Goal: Information Seeking & Learning: Learn about a topic

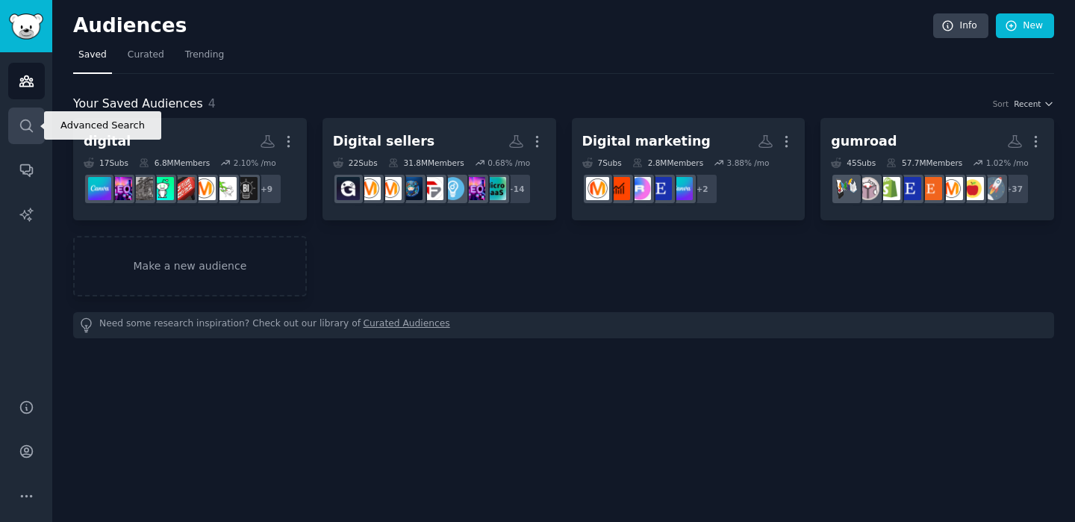
click at [15, 131] on link "Search" at bounding box center [26, 125] width 37 height 37
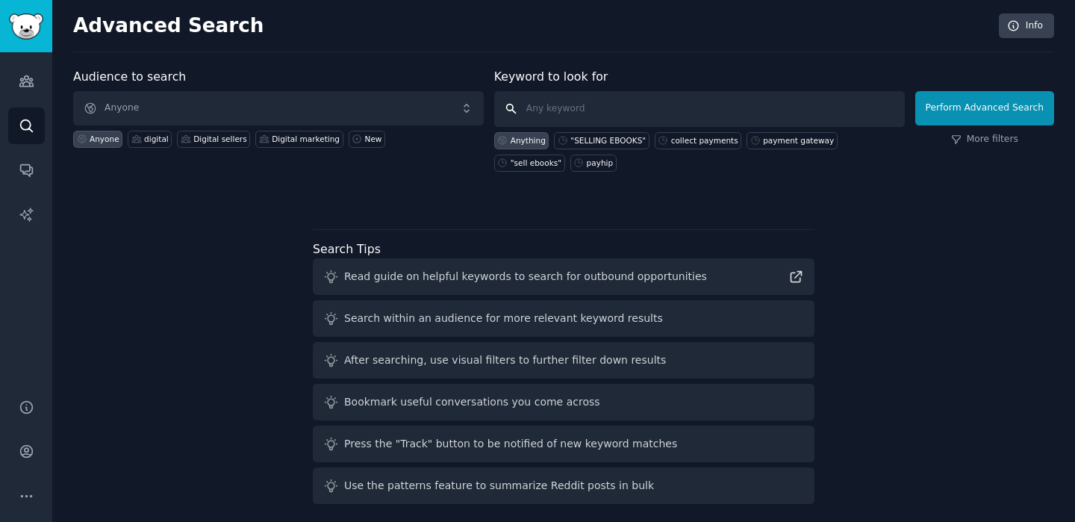
click at [540, 95] on input "text" at bounding box center [699, 109] width 411 height 36
paste input "checkout page"
type input ""checkout page""
click button "Perform Advanced Search" at bounding box center [984, 108] width 139 height 34
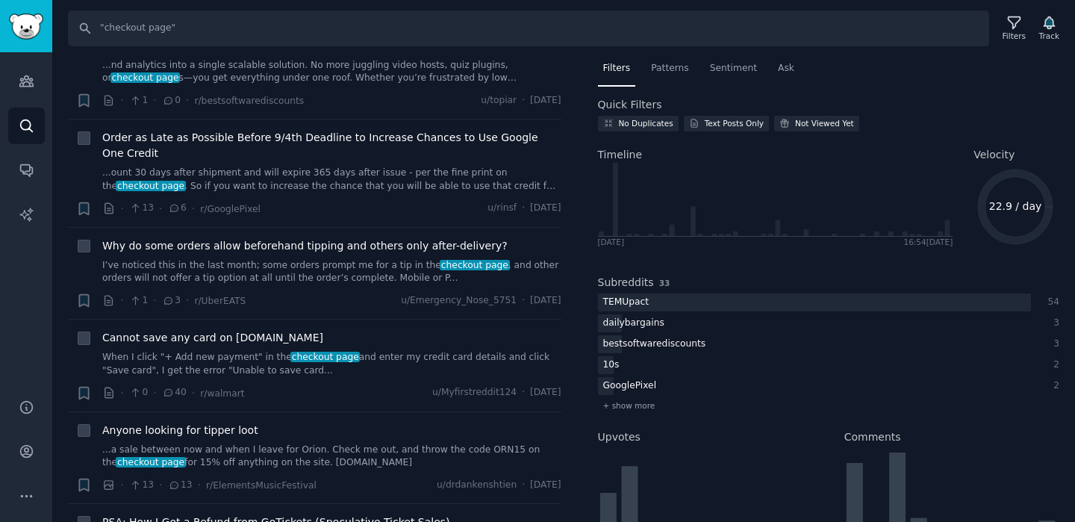
scroll to position [1596, 0]
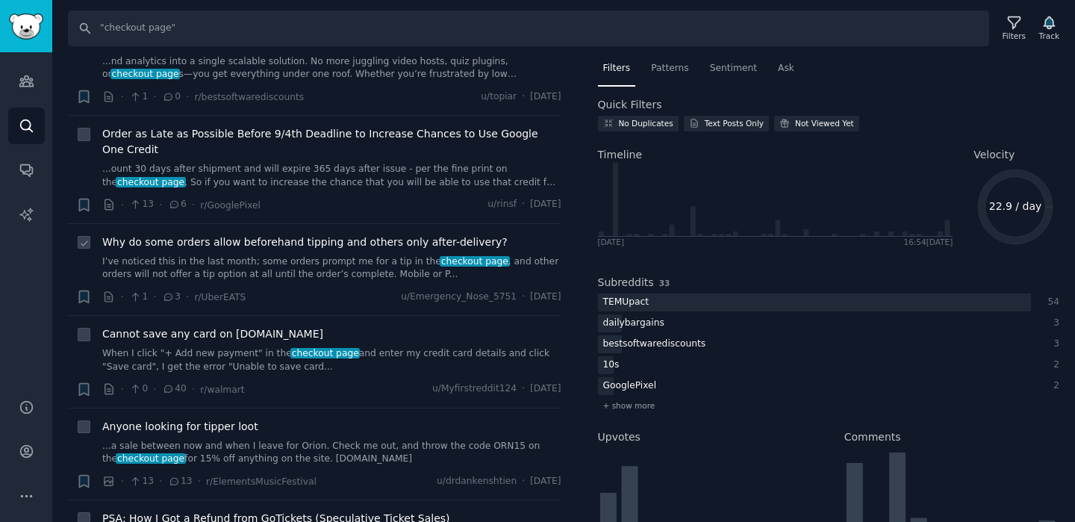
click at [258, 255] on link "I’ve noticed this in the last month; some orders prompt me for a tip in the che…" at bounding box center [331, 268] width 459 height 26
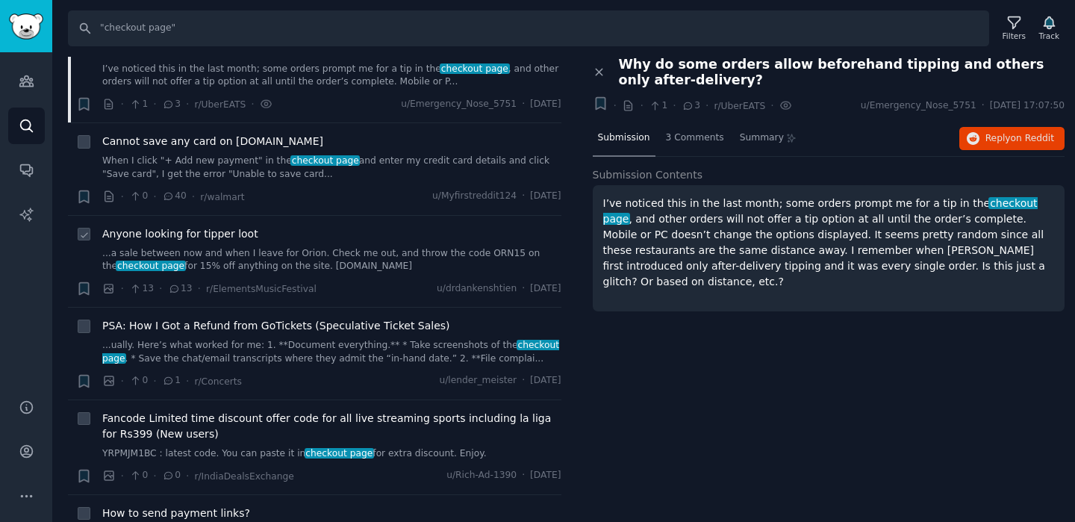
scroll to position [1801, 0]
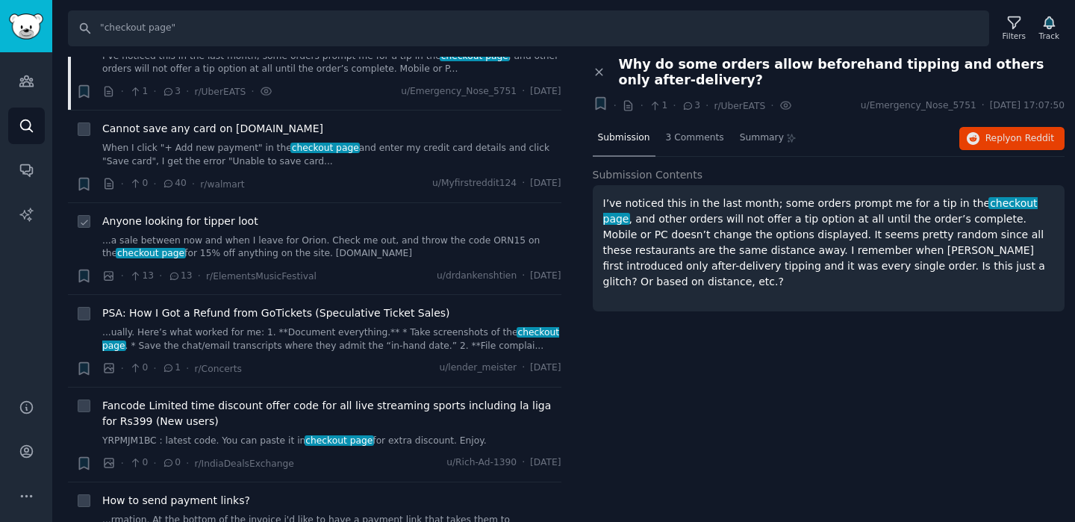
click at [380, 234] on link "...a sale between now and when I leave for Orion. Check me out, and throw the c…" at bounding box center [331, 247] width 459 height 26
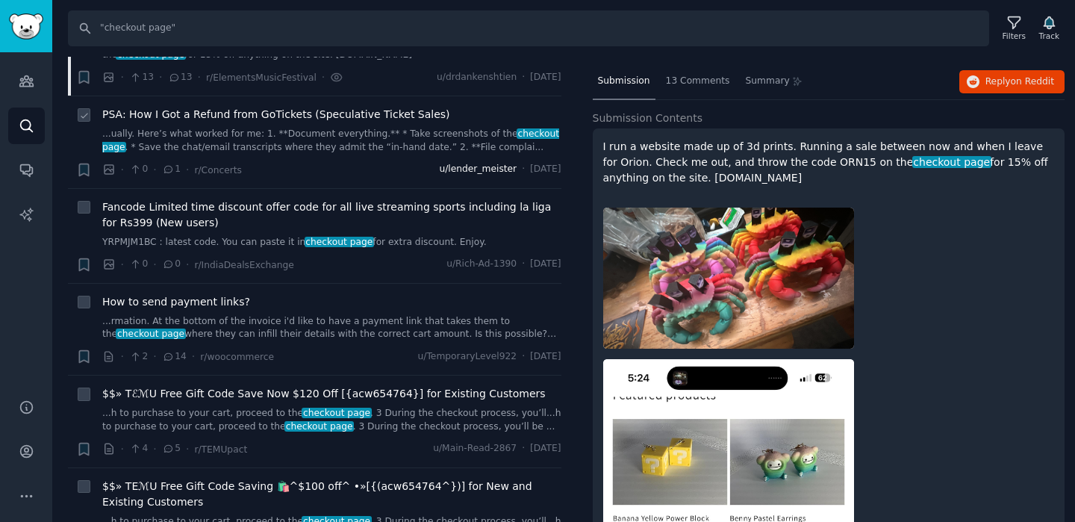
scroll to position [2002, 0]
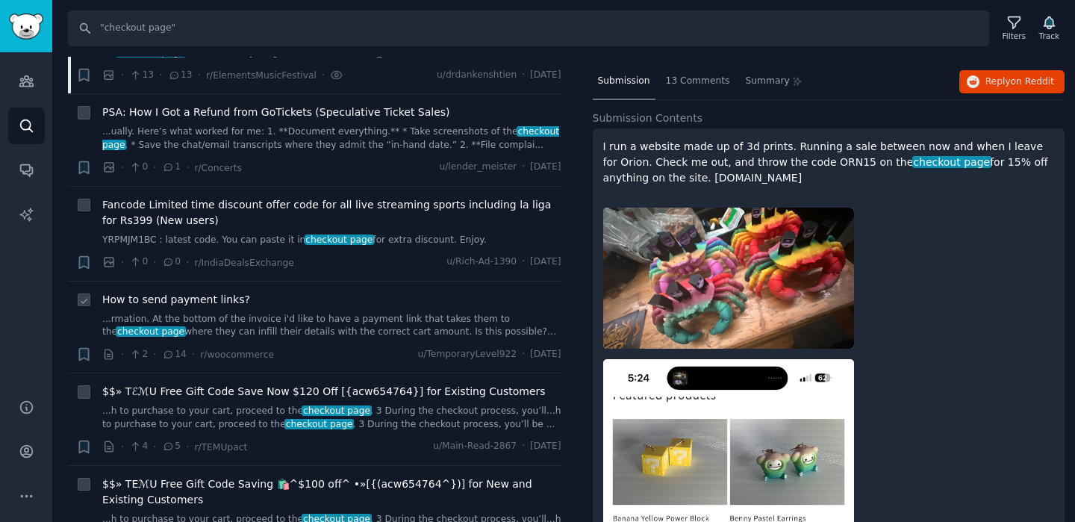
click at [376, 313] on link "...rmation. At the bottom of the invoice i'd like to have a payment link that t…" at bounding box center [331, 326] width 459 height 26
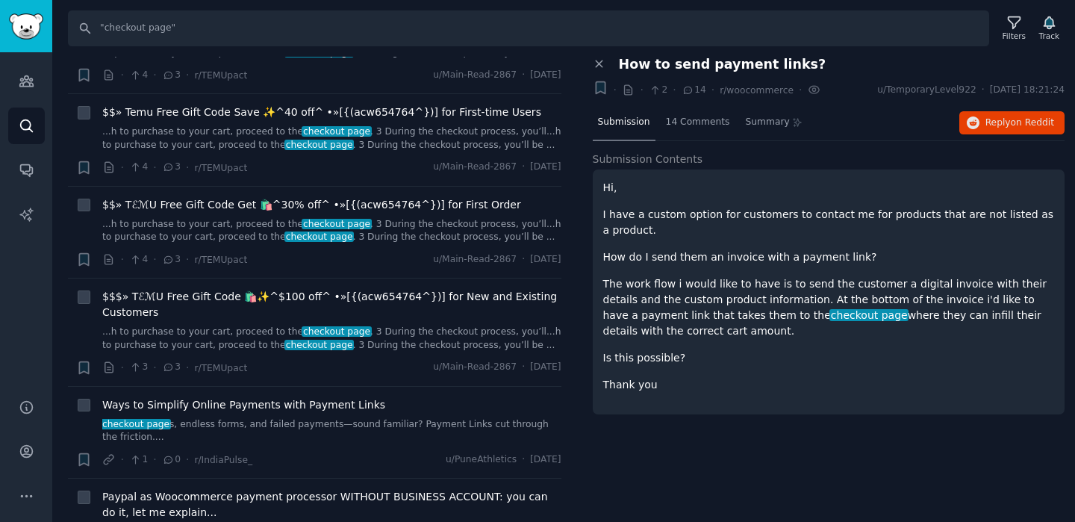
scroll to position [2882, 0]
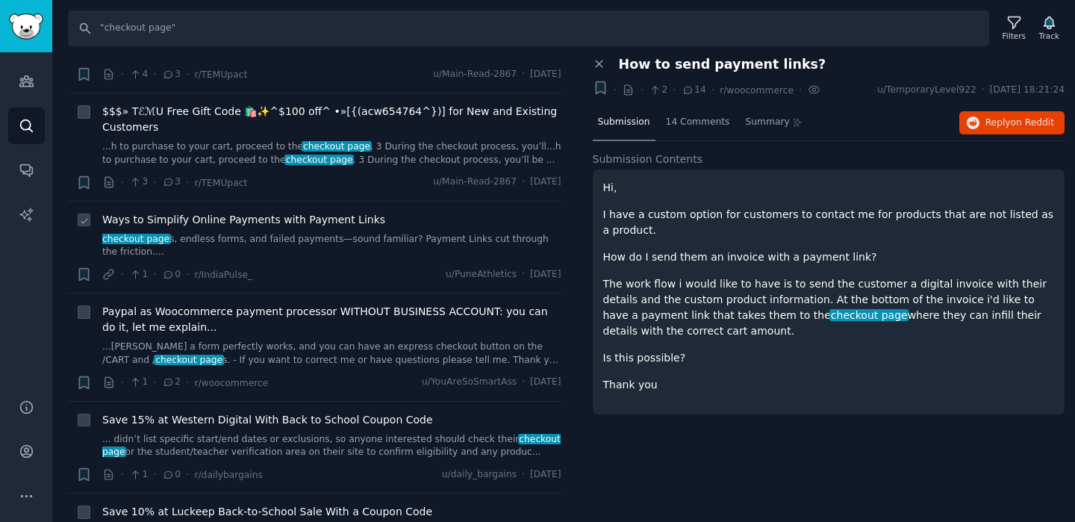
click at [340, 233] on link "checkout page s, endless forms, and failed payments—sound familiar? Payment Lin…" at bounding box center [331, 246] width 459 height 26
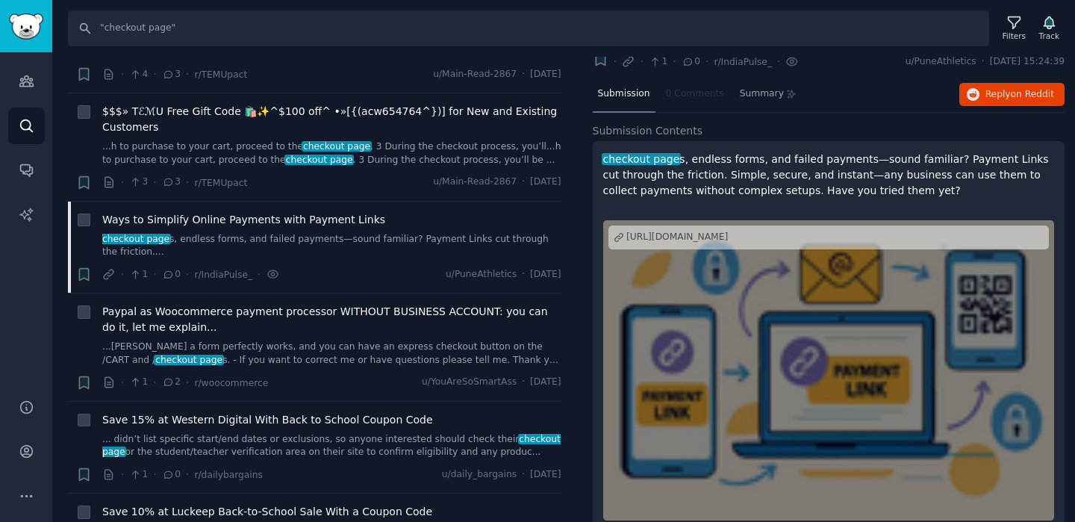
scroll to position [49, 0]
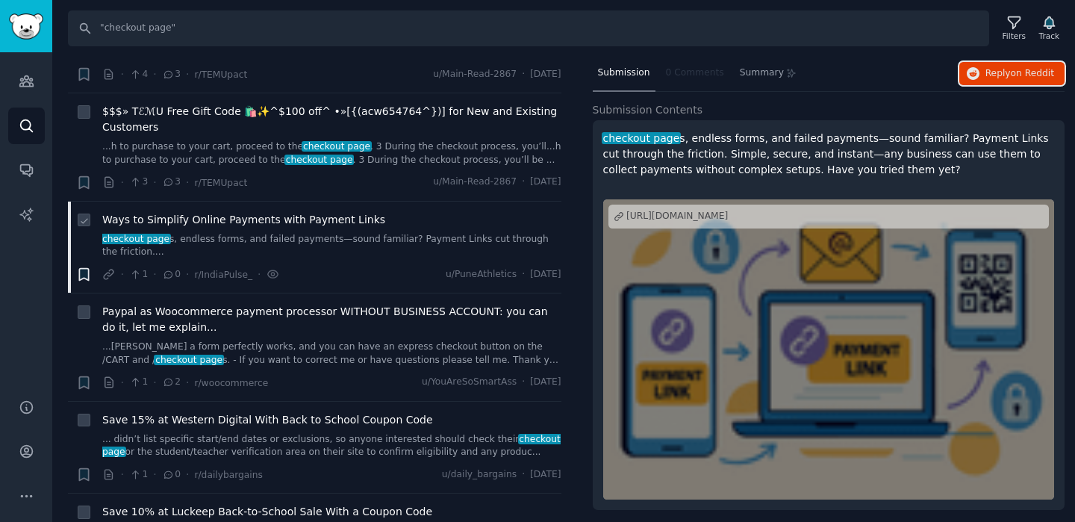
click at [87, 269] on icon "button" at bounding box center [83, 275] width 9 height 12
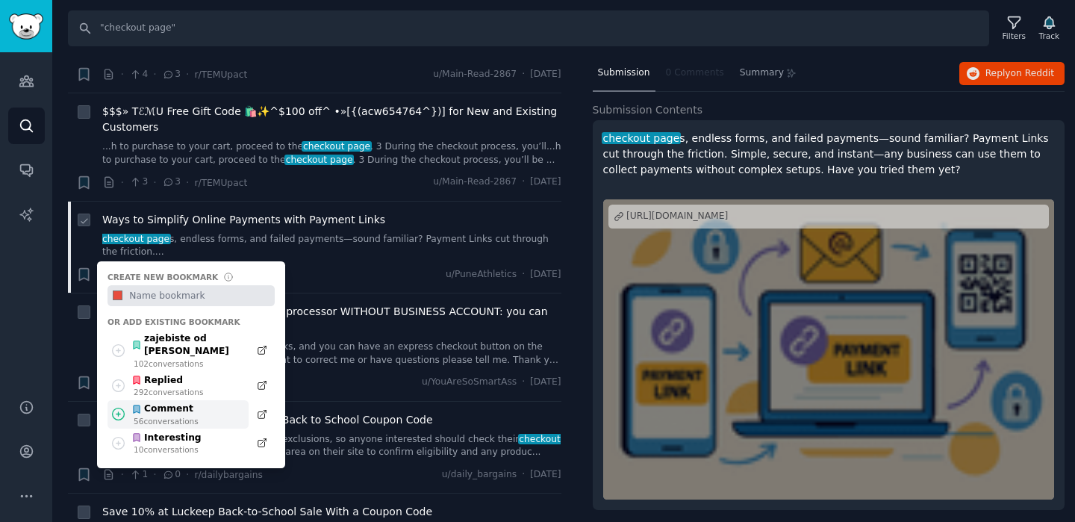
click at [122, 406] on icon at bounding box center [118, 414] width 16 height 16
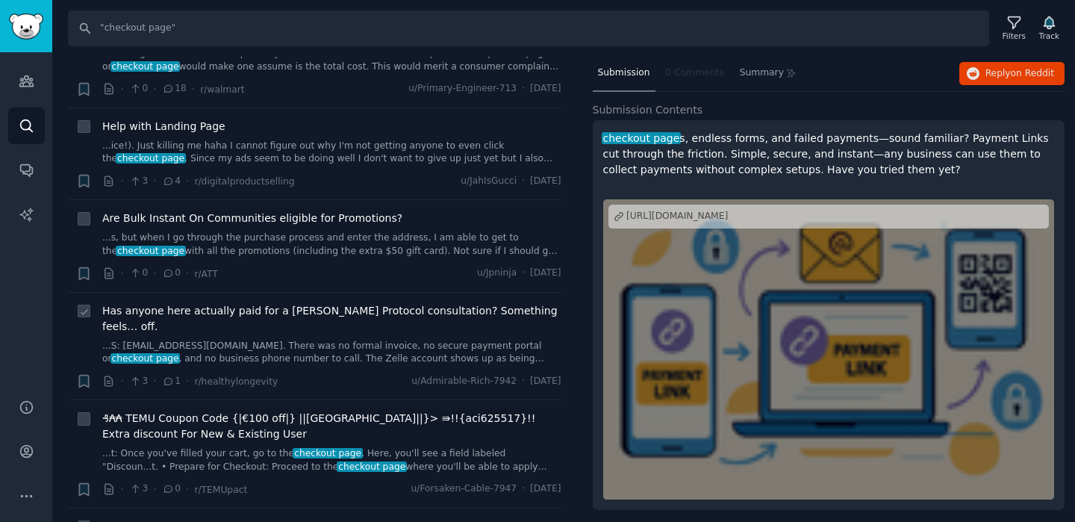
scroll to position [3547, 0]
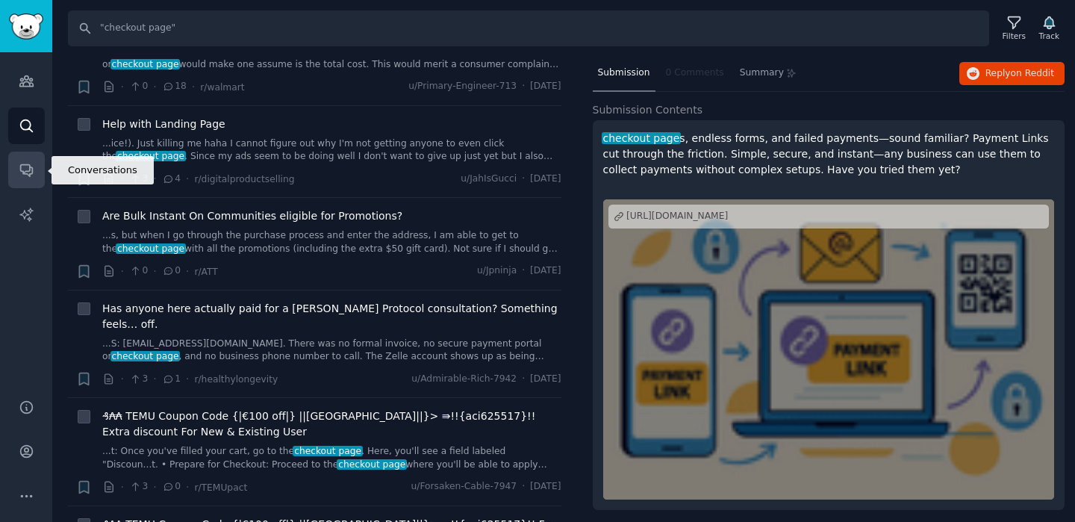
click at [38, 175] on link "Conversations" at bounding box center [26, 170] width 37 height 37
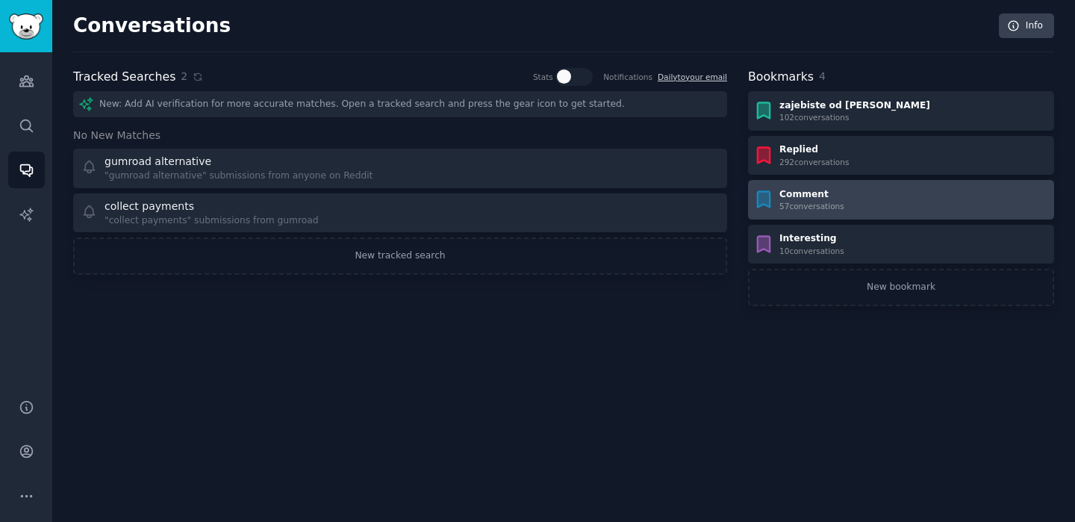
click at [811, 208] on div "57 conversation s" at bounding box center [811, 206] width 65 height 10
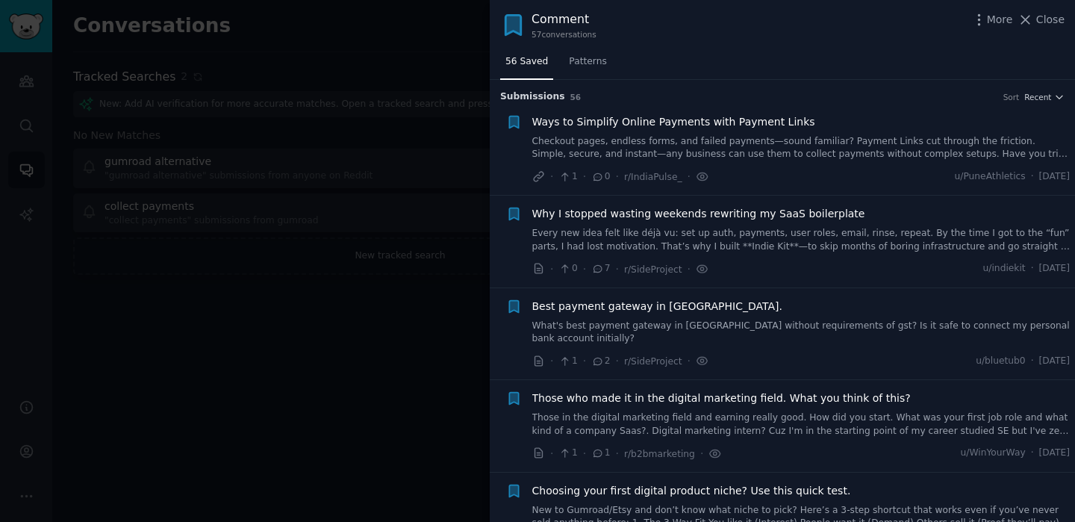
click at [652, 143] on link "Checkout pages, endless forms, and failed payments—sound familiar? Payment Link…" at bounding box center [801, 148] width 538 height 26
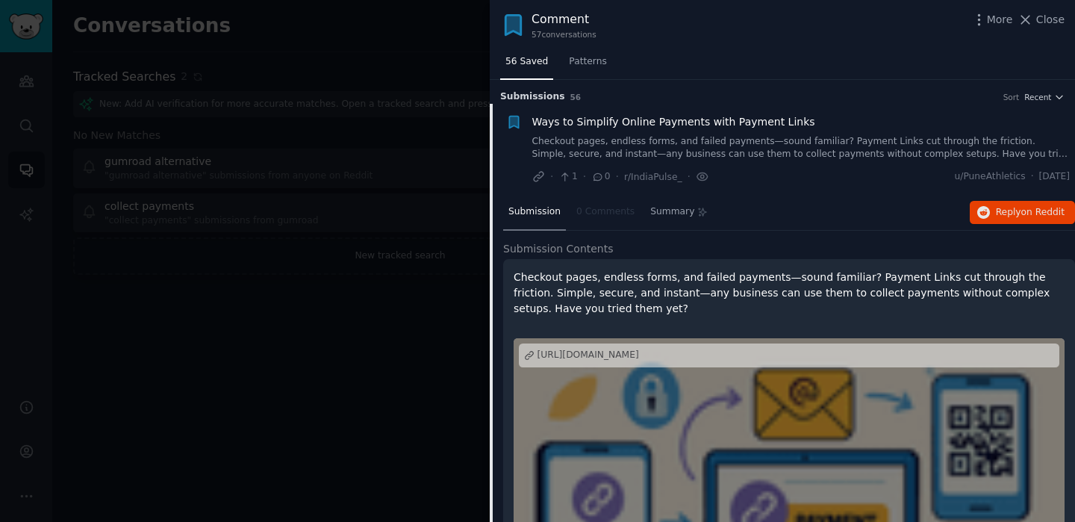
scroll to position [23, 0]
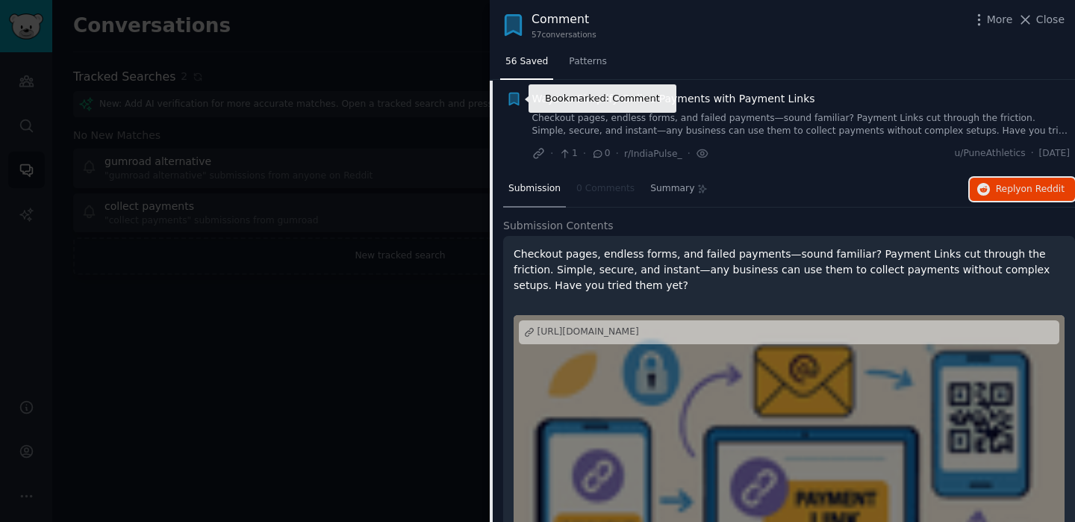
click at [511, 93] on icon "button" at bounding box center [513, 99] width 9 height 12
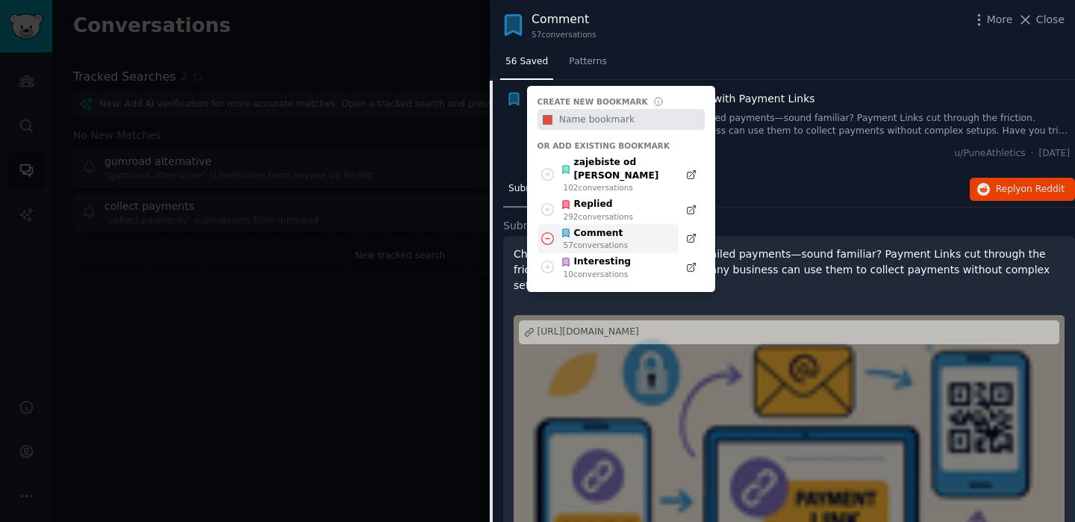
click at [551, 231] on icon at bounding box center [548, 239] width 16 height 16
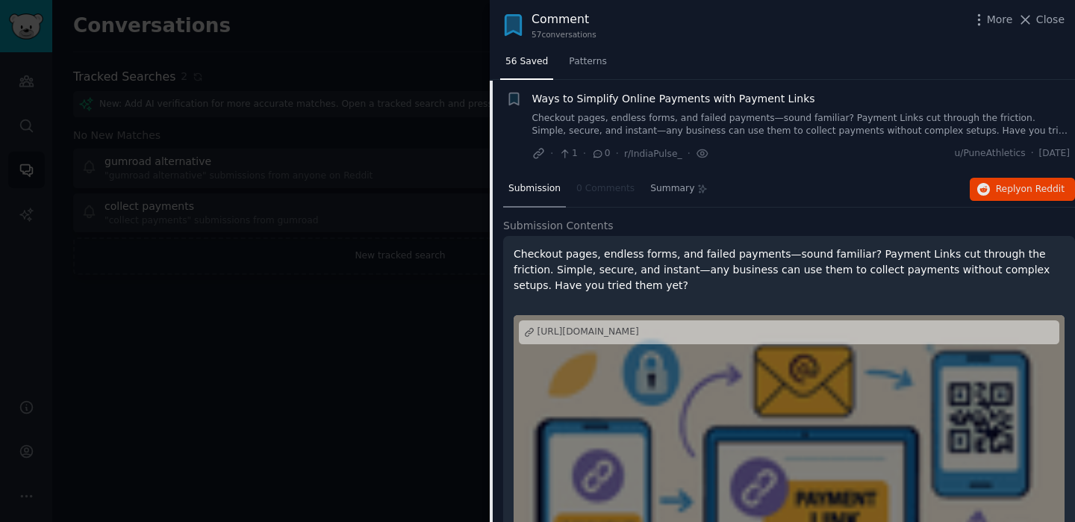
click at [674, 116] on link "Checkout pages, endless forms, and failed payments—sound familiar? Payment Link…" at bounding box center [801, 125] width 538 height 26
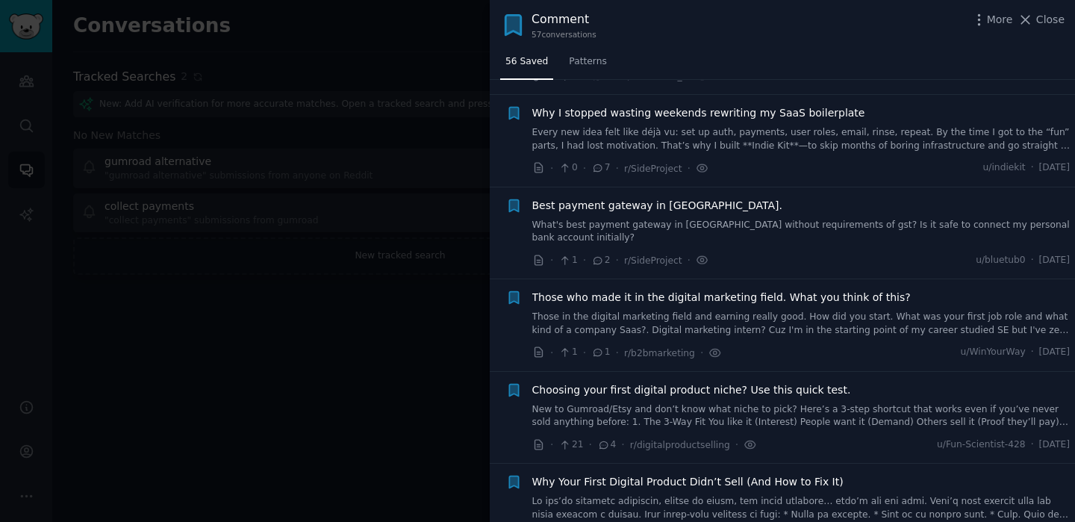
scroll to position [100, 0]
click at [655, 222] on link "What's best payment gateway in [GEOGRAPHIC_DATA] without requirements of gst? I…" at bounding box center [801, 232] width 538 height 26
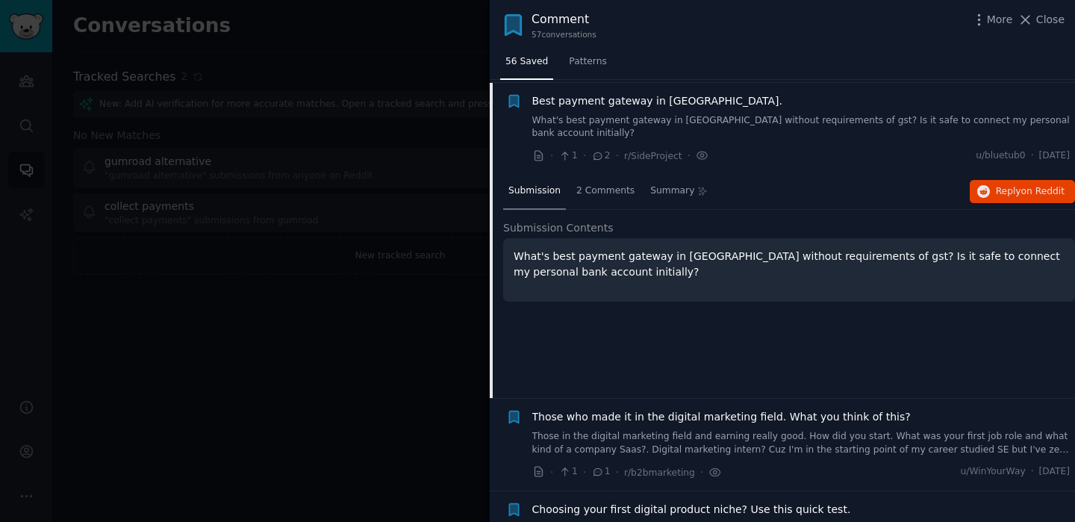
scroll to position [208, 0]
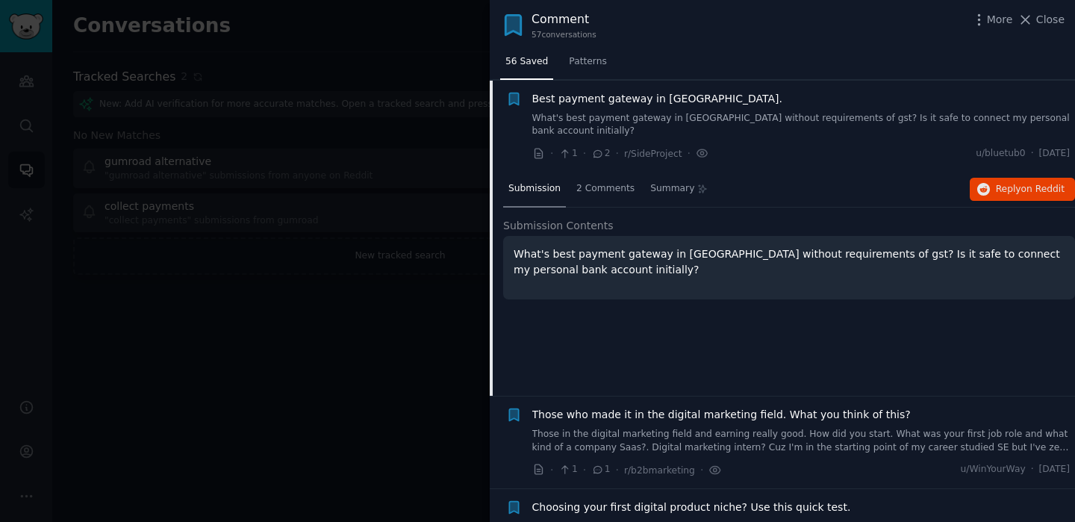
click at [658, 110] on div "Best payment gateway in [GEOGRAPHIC_DATA]. What's best payment gateway in [GEOG…" at bounding box center [801, 114] width 538 height 47
click at [658, 428] on link "Those in the digital marketing field and earning really good. How did you start…" at bounding box center [801, 441] width 538 height 26
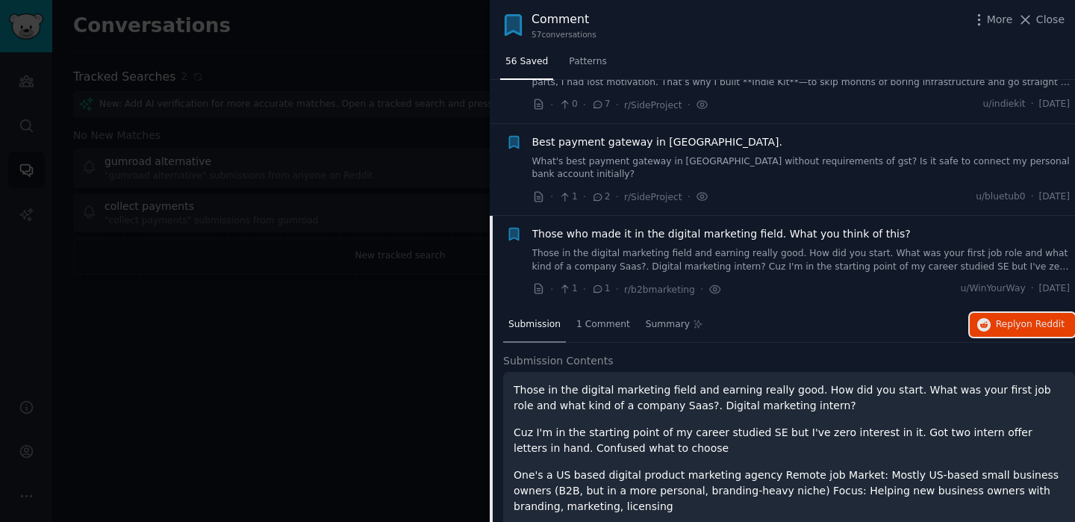
scroll to position [81, 0]
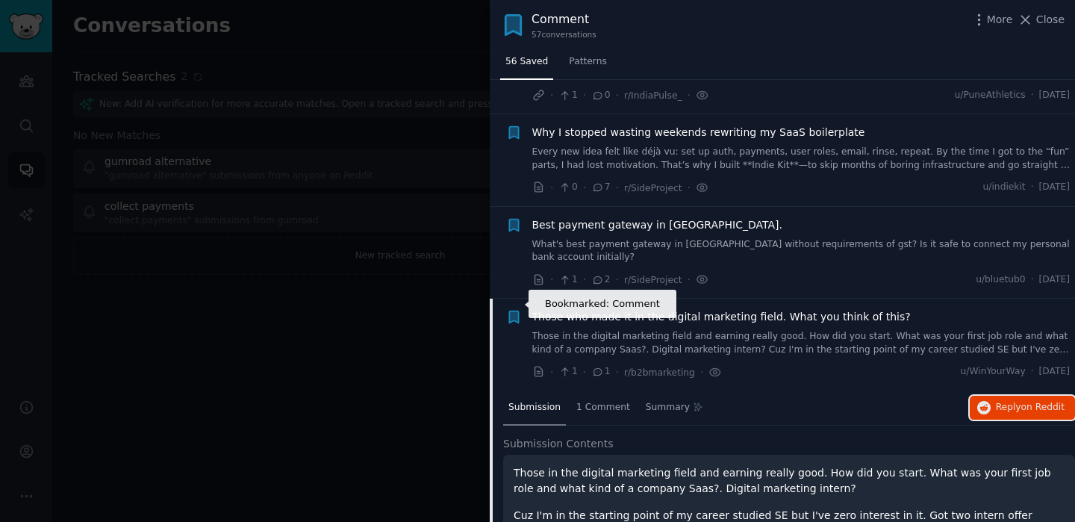
click at [516, 311] on icon "button" at bounding box center [513, 317] width 9 height 12
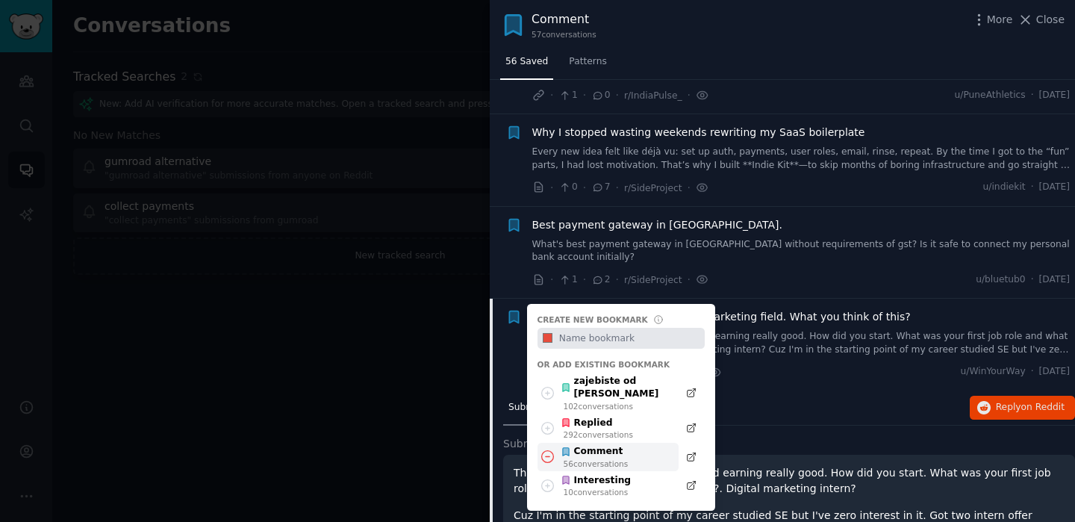
click at [548, 449] on icon at bounding box center [548, 457] width 16 height 16
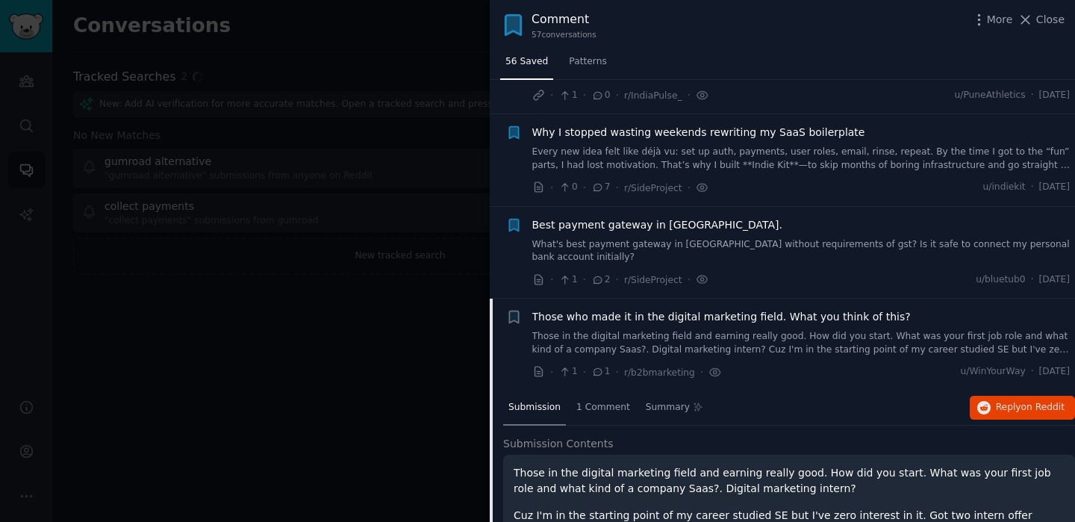
click at [765, 312] on div "Those who made it in the digital marketing field. What you think of this?" at bounding box center [801, 332] width 538 height 47
click at [305, 166] on div at bounding box center [537, 261] width 1075 height 522
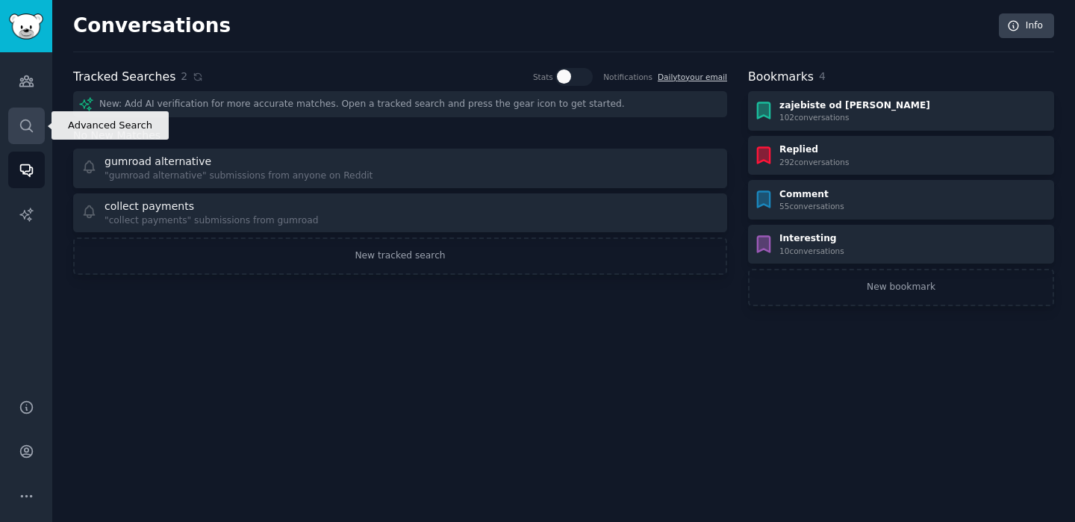
click at [32, 123] on icon "Sidebar" at bounding box center [27, 126] width 16 height 16
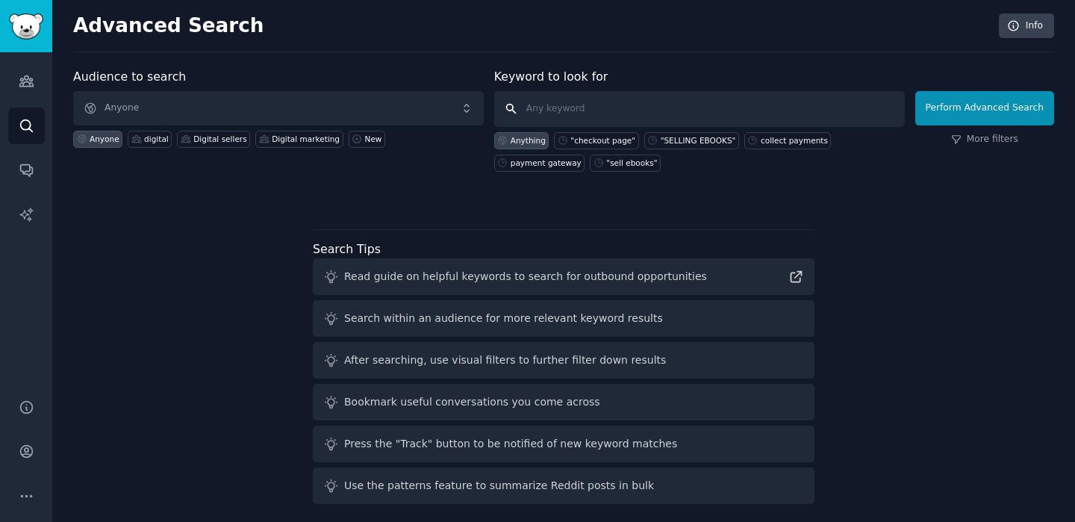
click at [534, 101] on input "text" at bounding box center [699, 109] width 411 height 36
paste input "sell courses"
type input ""sell courses""
click button "Perform Advanced Search" at bounding box center [984, 108] width 139 height 34
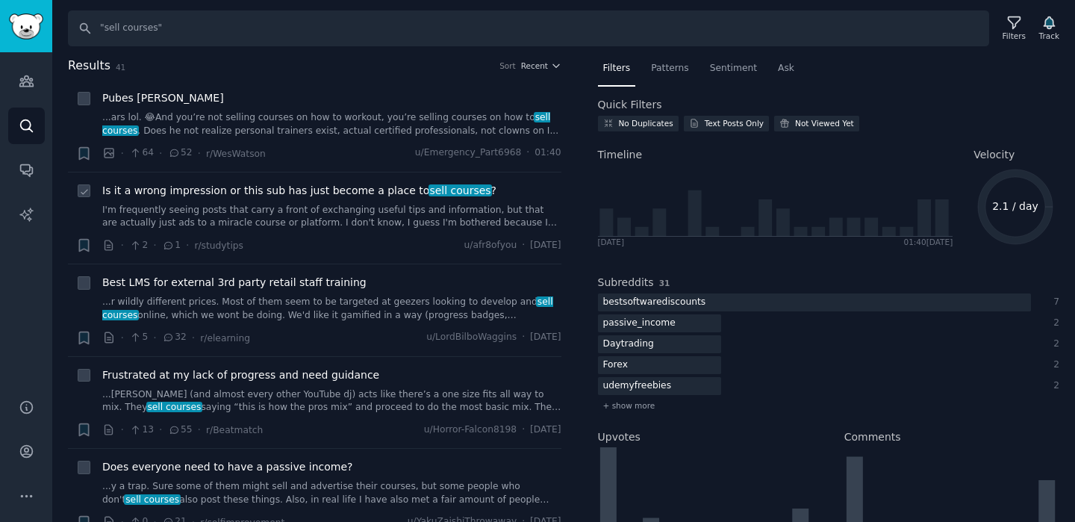
click at [293, 198] on span "Is it a wrong impression or this sub has just become a place to sell courses ?" at bounding box center [299, 191] width 394 height 16
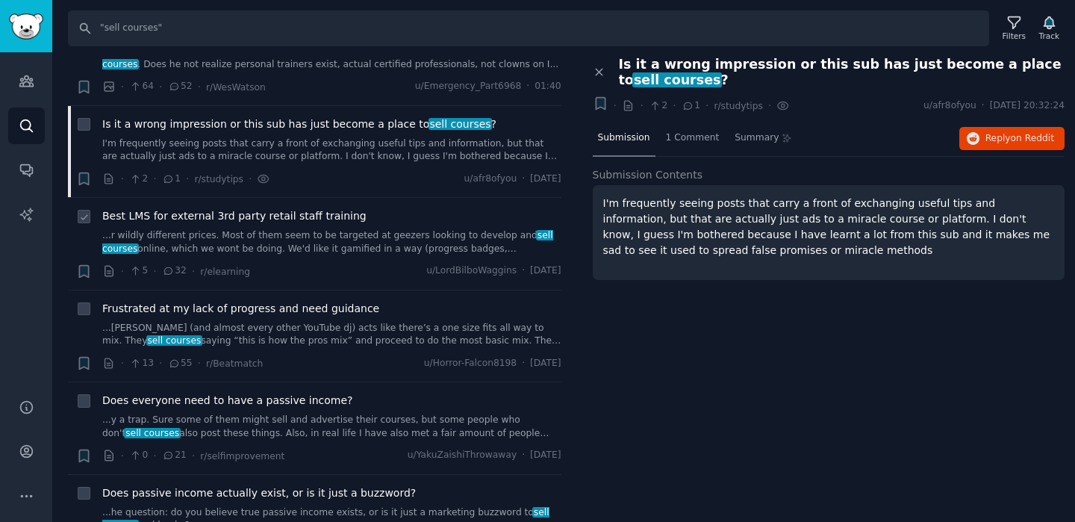
scroll to position [70, 0]
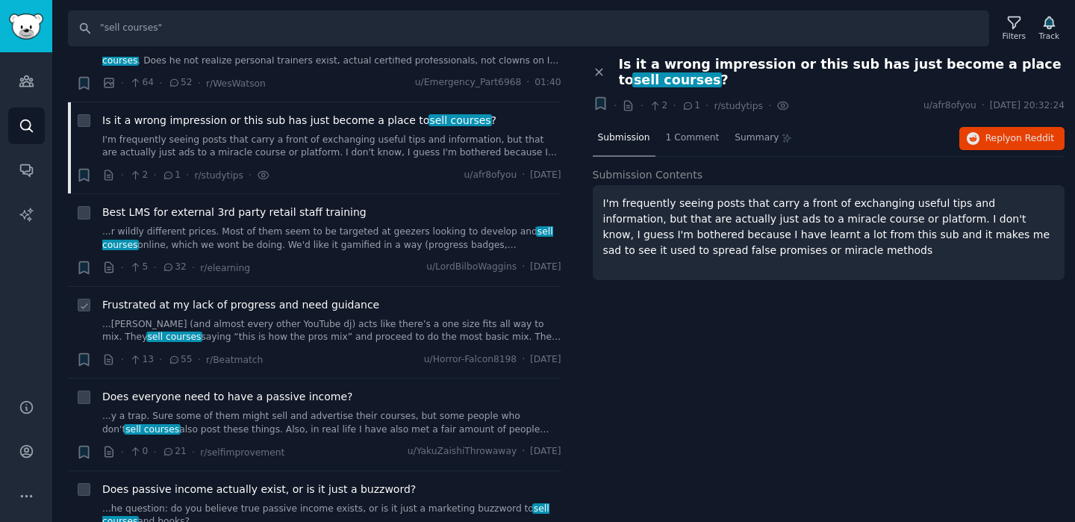
click at [372, 327] on link "...[PERSON_NAME] (and almost every other YouTube dj) acts like there’s a one si…" at bounding box center [331, 331] width 459 height 26
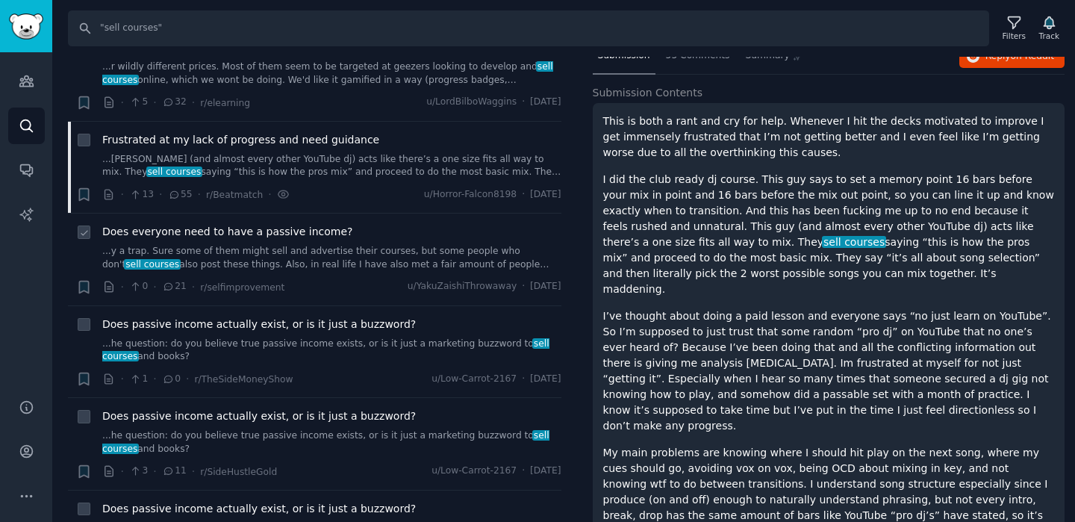
scroll to position [236, 0]
click at [259, 246] on link "...y a trap. Sure some of them might sell and advertise their courses, but some…" at bounding box center [331, 257] width 459 height 26
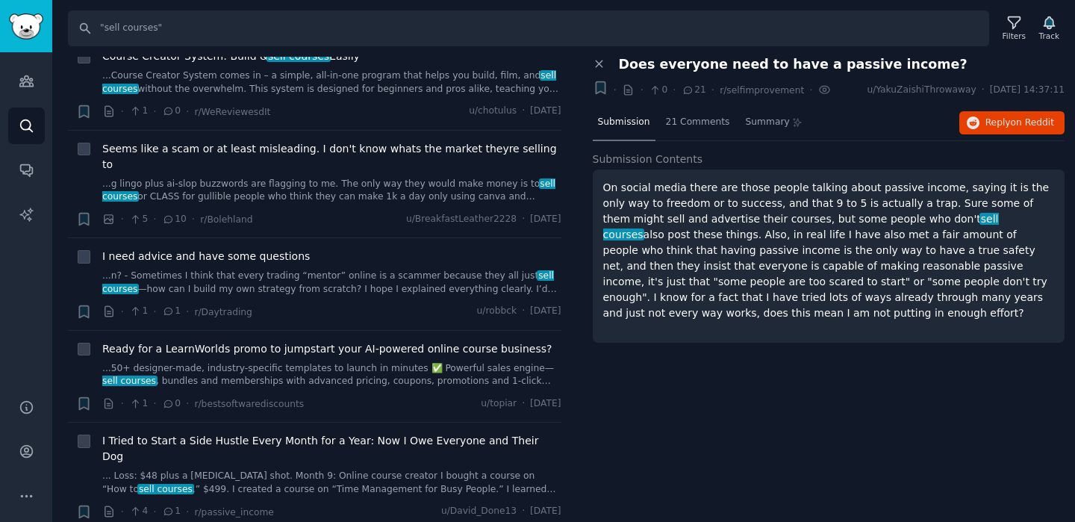
scroll to position [1350, 0]
click at [349, 247] on div "I need advice and have some questions ...n? - Sometimes I think that every trad…" at bounding box center [331, 270] width 459 height 47
click at [366, 268] on link "...n? - Sometimes I think that every trading “mentor” online is a scammer becau…" at bounding box center [331, 281] width 459 height 26
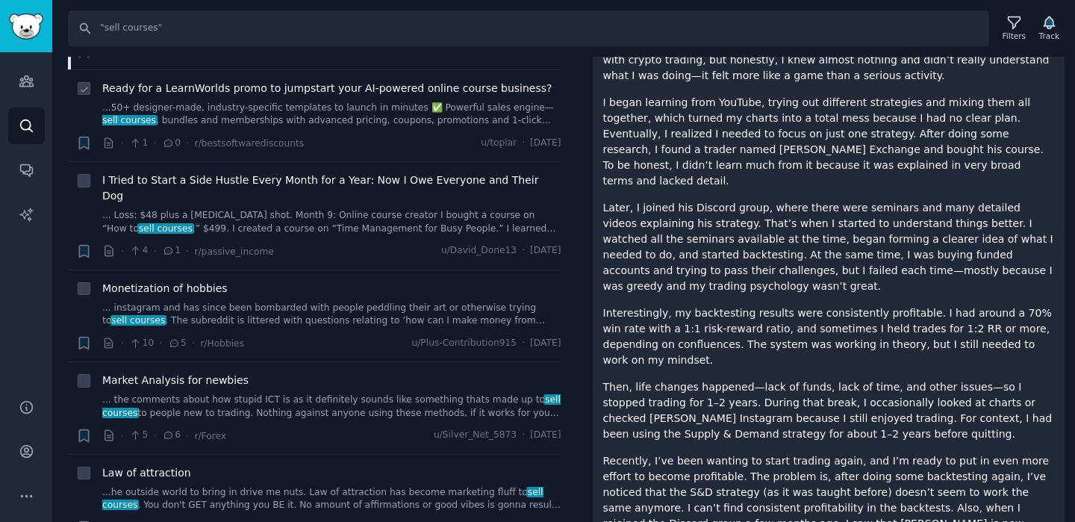
scroll to position [1615, 0]
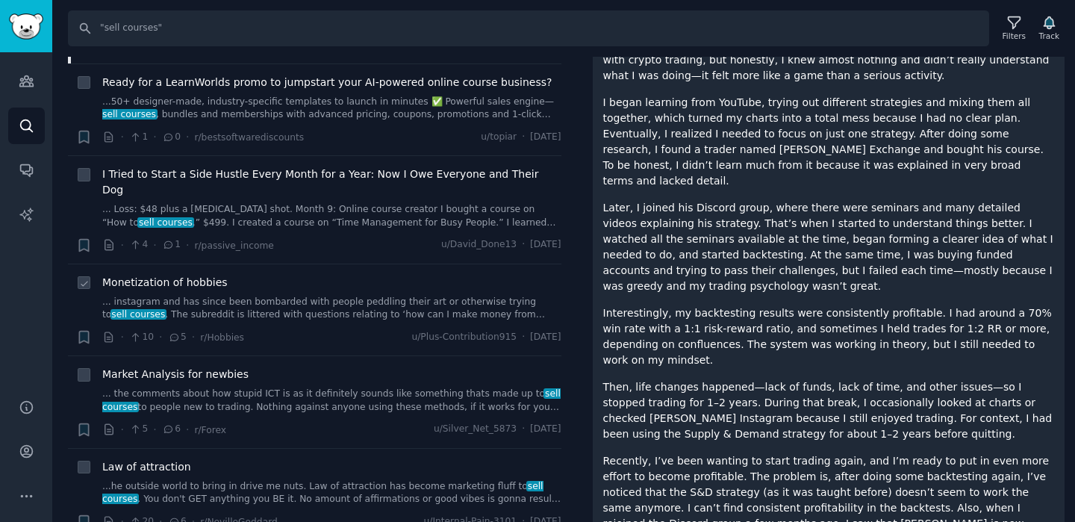
click at [343, 296] on link "... instagram and has since been bombarded with people peddling their art or ot…" at bounding box center [331, 309] width 459 height 26
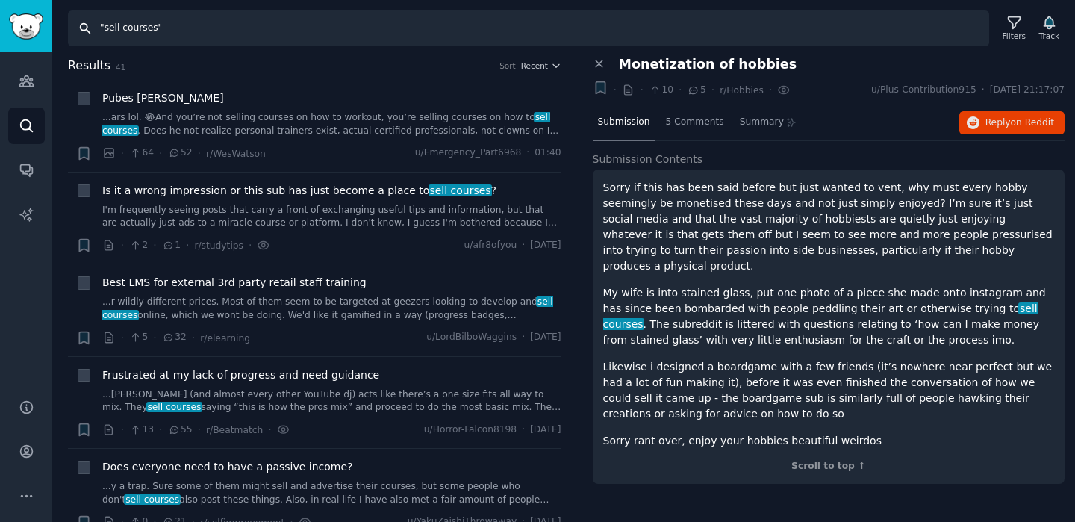
click at [137, 38] on input ""sell courses"" at bounding box center [528, 28] width 921 height 36
click at [139, 30] on input ""sell courses"" at bounding box center [528, 28] width 921 height 36
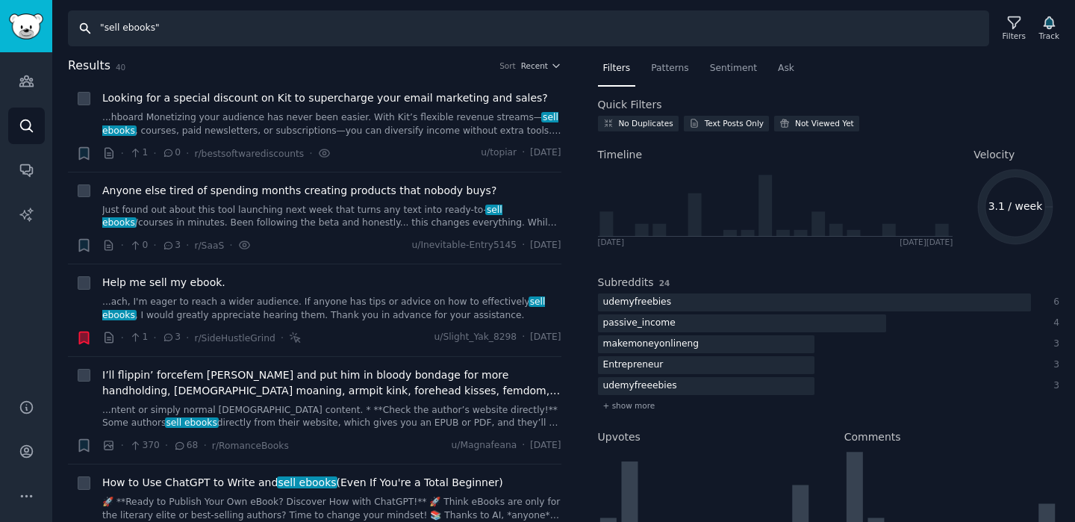
click at [116, 30] on input ""sell ebooks"" at bounding box center [528, 28] width 921 height 36
paste input "Payhip"
type input "Payhip"
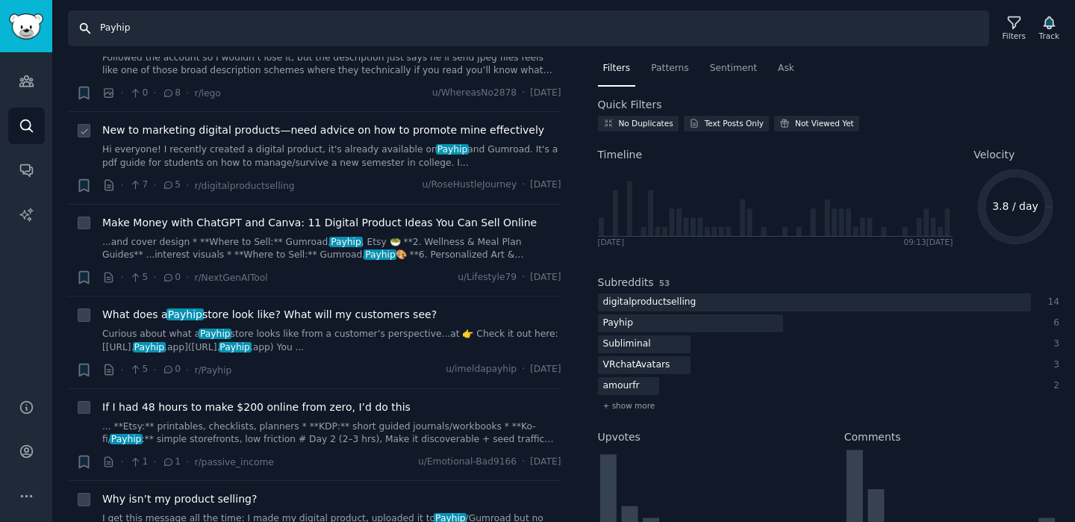
scroll to position [543, 0]
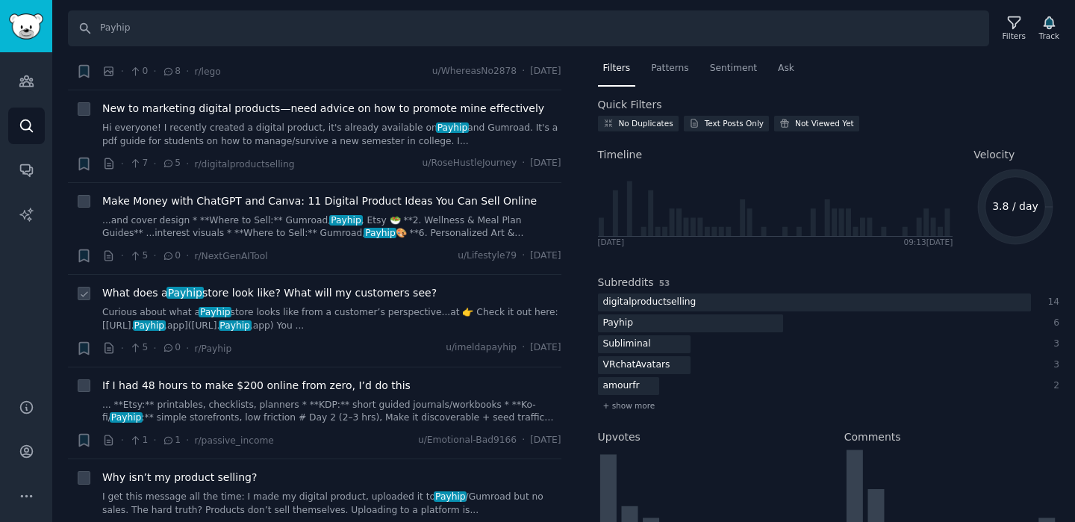
click at [256, 308] on link "Curious about what a Payhip store looks like from a customer’s perspective...at…" at bounding box center [331, 319] width 459 height 26
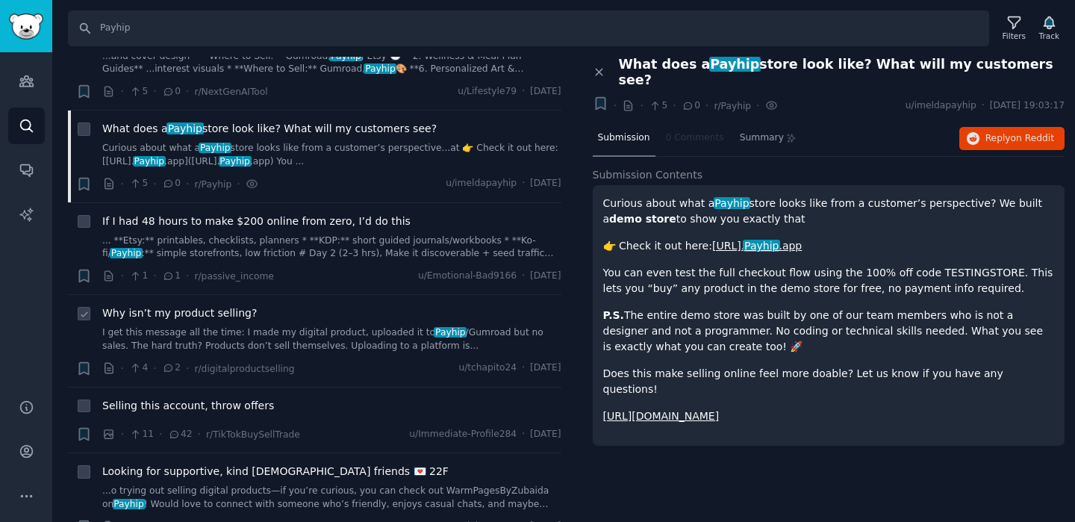
scroll to position [708, 0]
click at [299, 321] on div "Why isn’t my product selling? I get this message all the time: I made my digita…" at bounding box center [331, 327] width 459 height 47
click at [375, 341] on link "I get this message all the time: I made my digital product, uploaded it to Payh…" at bounding box center [331, 338] width 459 height 26
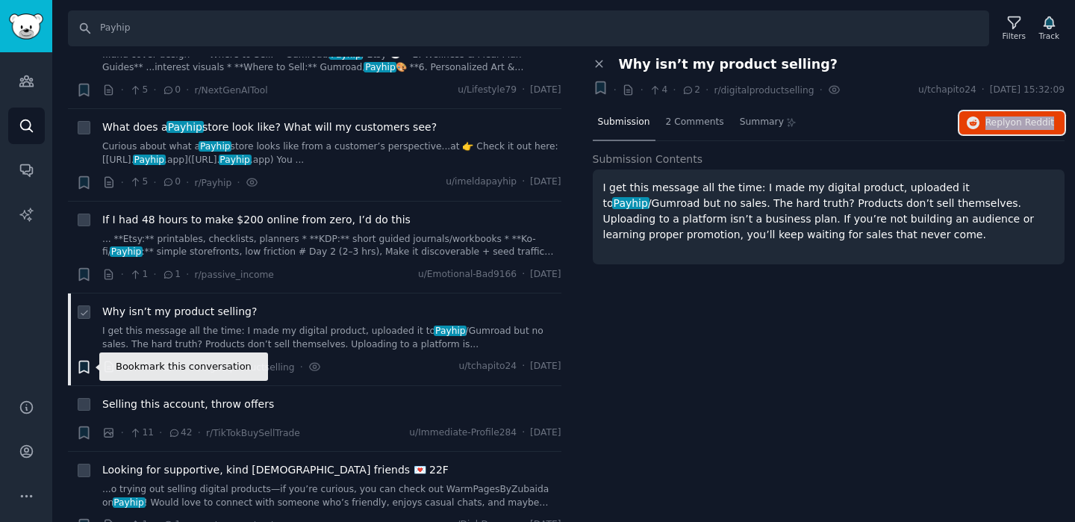
click at [84, 369] on icon "button" at bounding box center [83, 367] width 9 height 12
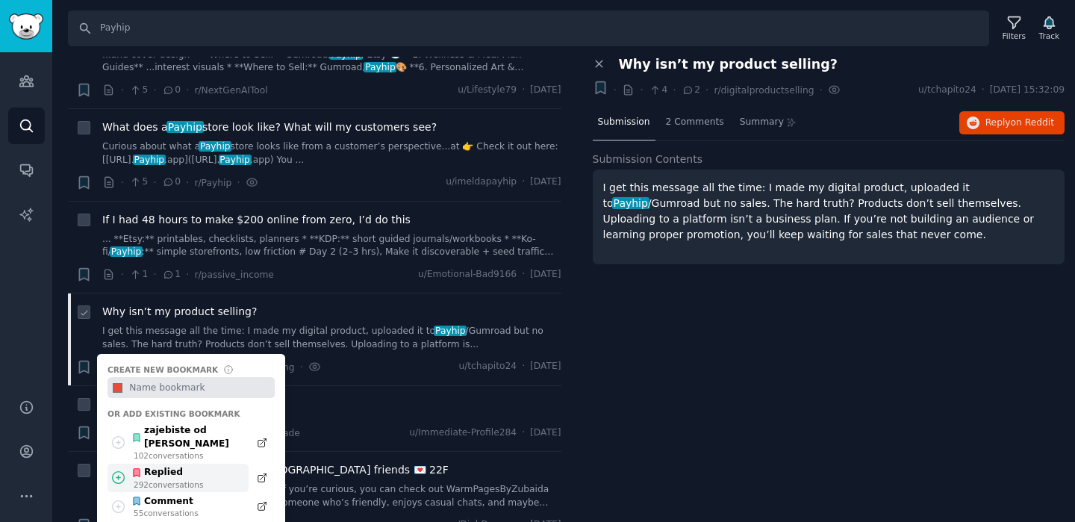
click at [116, 470] on icon at bounding box center [118, 478] width 16 height 16
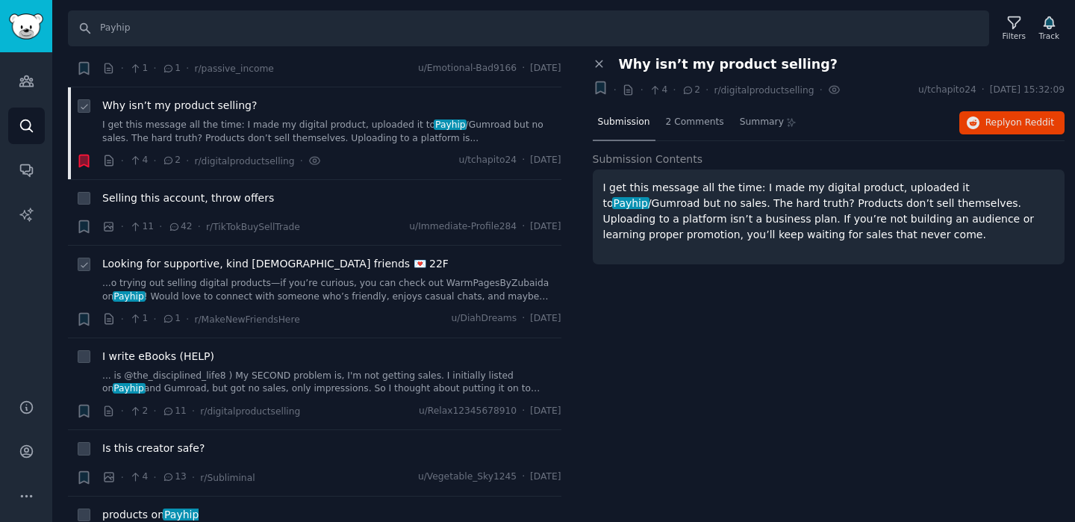
scroll to position [921, 0]
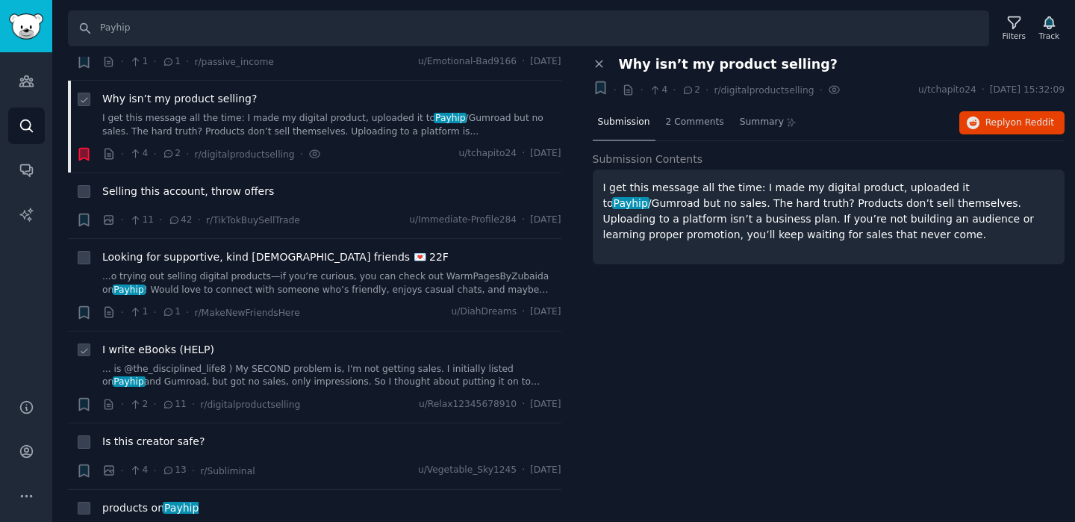
click at [361, 378] on link "... is @the_disciplined_life8 ) My SECOND problem is, I'm not getting sales. I …" at bounding box center [331, 376] width 459 height 26
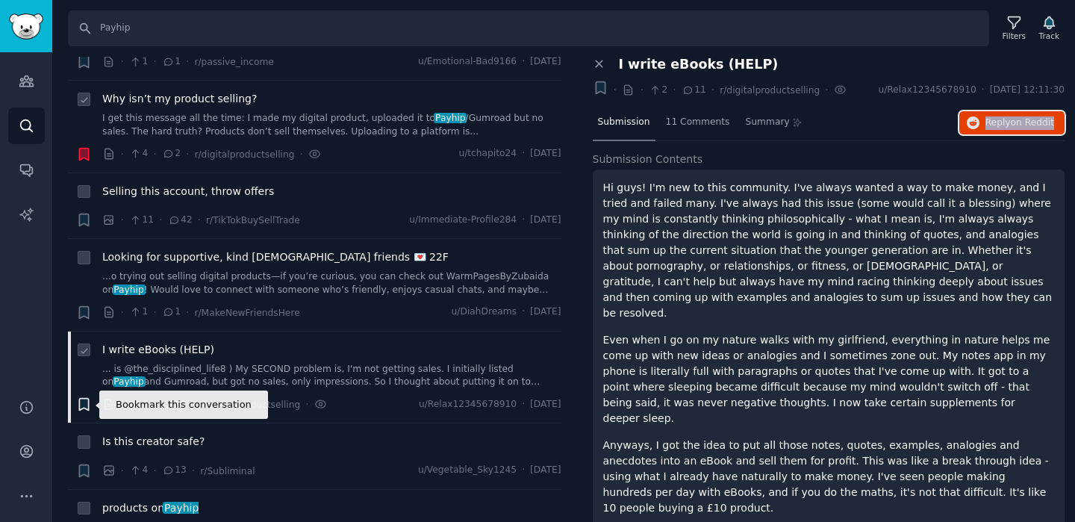
click at [81, 405] on icon "button" at bounding box center [83, 405] width 9 height 12
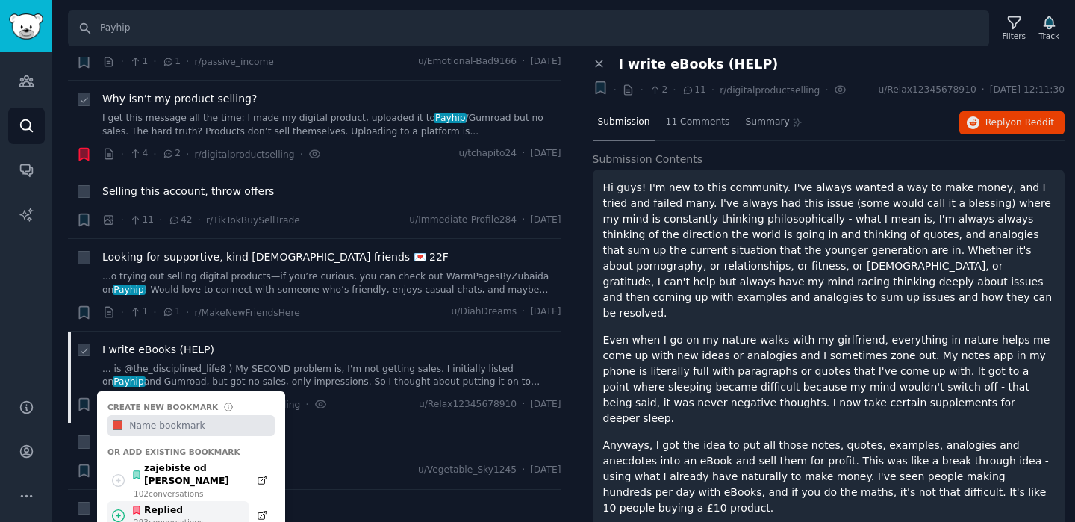
click at [122, 508] on icon at bounding box center [118, 516] width 16 height 16
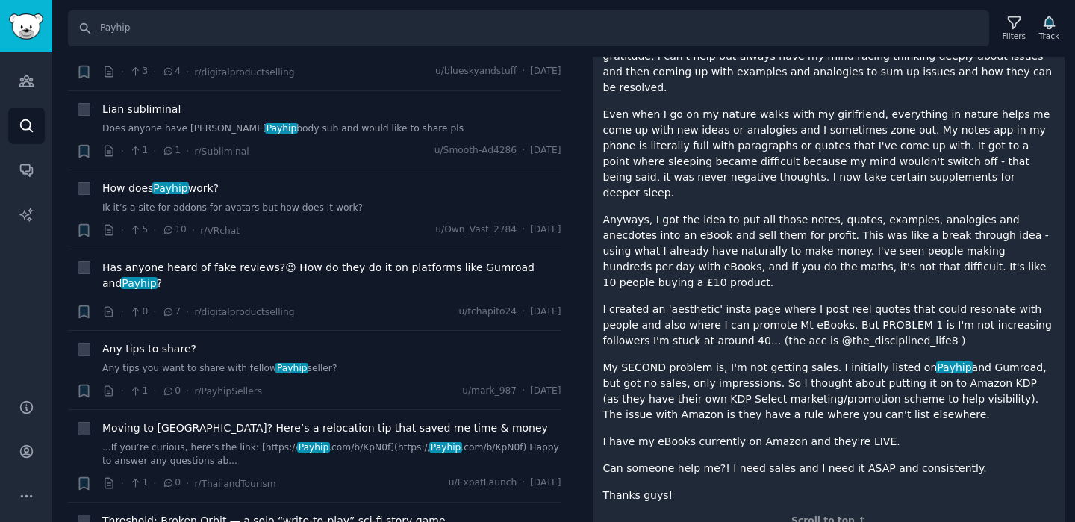
scroll to position [2616, 0]
click at [311, 203] on link "Ik it’s a site for addons for avatars but how does it work?" at bounding box center [331, 207] width 459 height 13
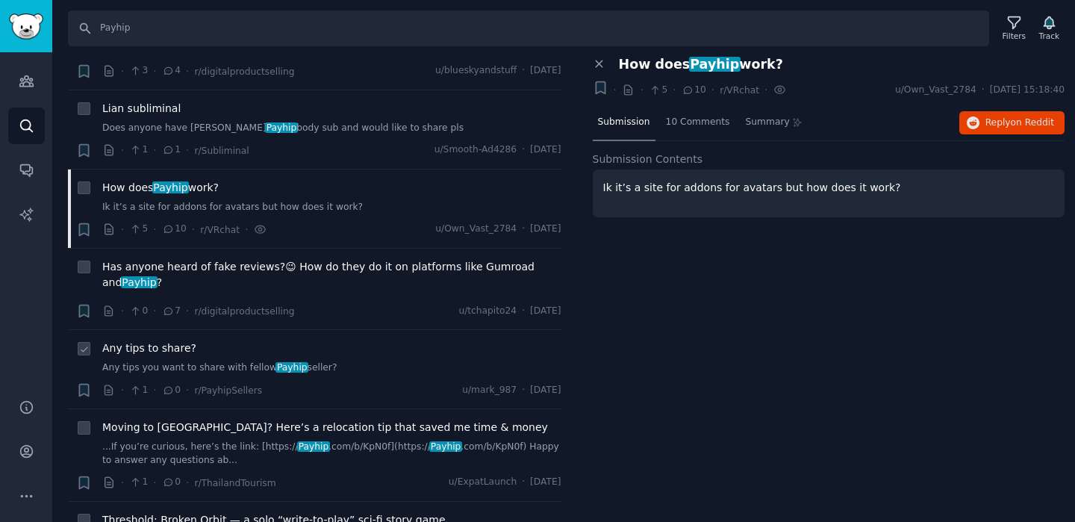
click at [322, 364] on link "Any tips you want to share with fellow Payhip seller?" at bounding box center [331, 367] width 459 height 13
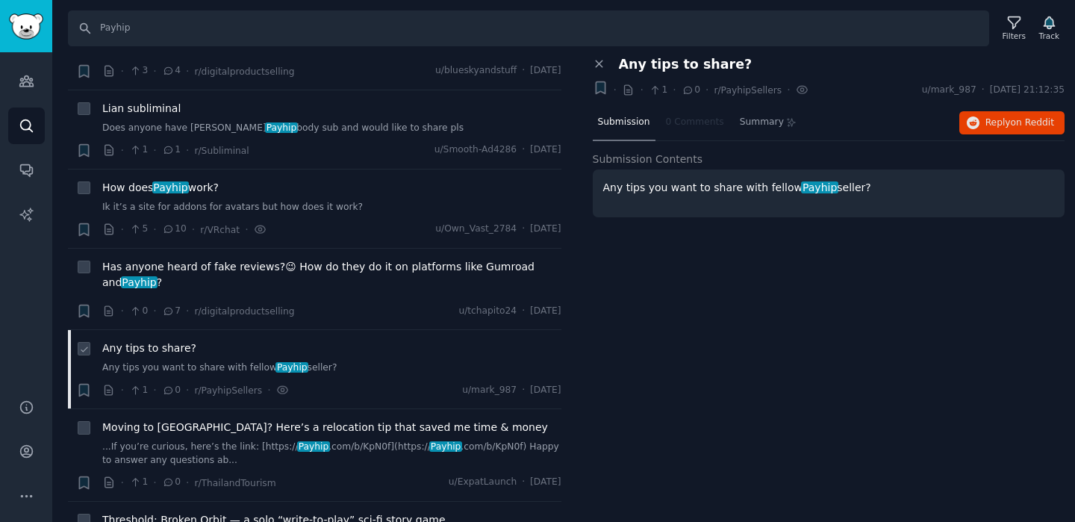
click at [322, 365] on link "Any tips you want to share with fellow Payhip seller?" at bounding box center [331, 367] width 459 height 13
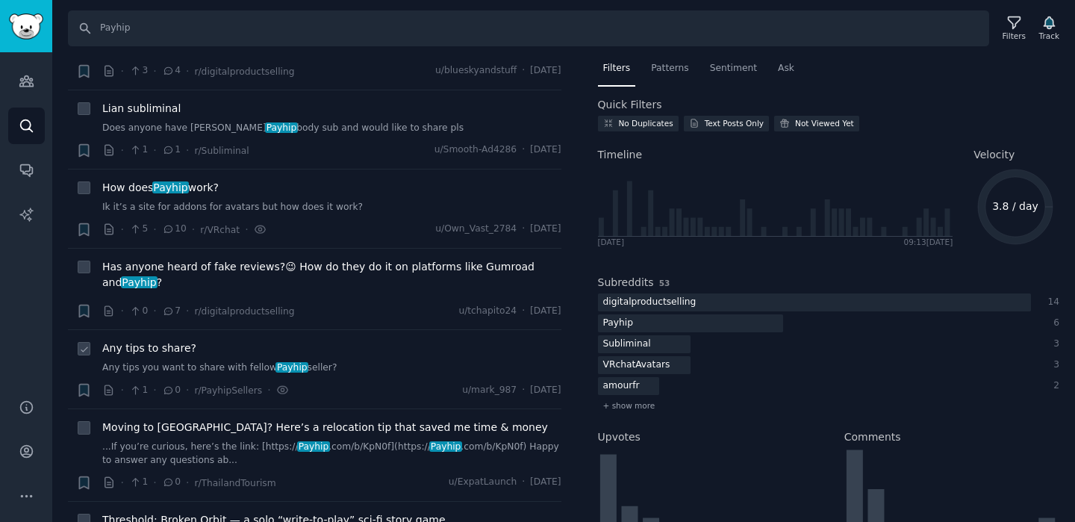
click at [338, 360] on div "Any tips to share? Any tips you want to share with fellow Payhip seller?" at bounding box center [331, 357] width 459 height 34
click at [312, 364] on link "Any tips you want to share with fellow Payhip seller?" at bounding box center [331, 367] width 459 height 13
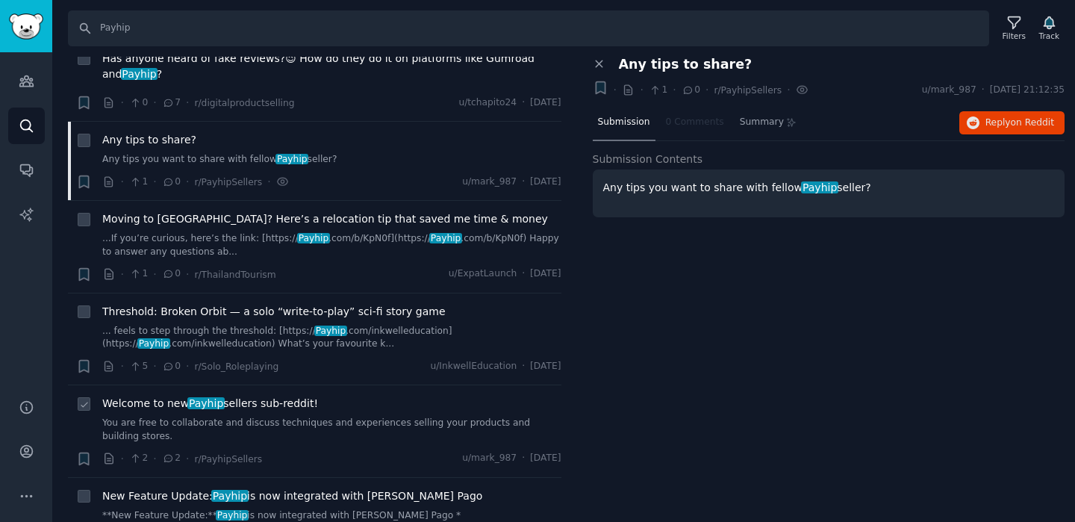
scroll to position [2797, 0]
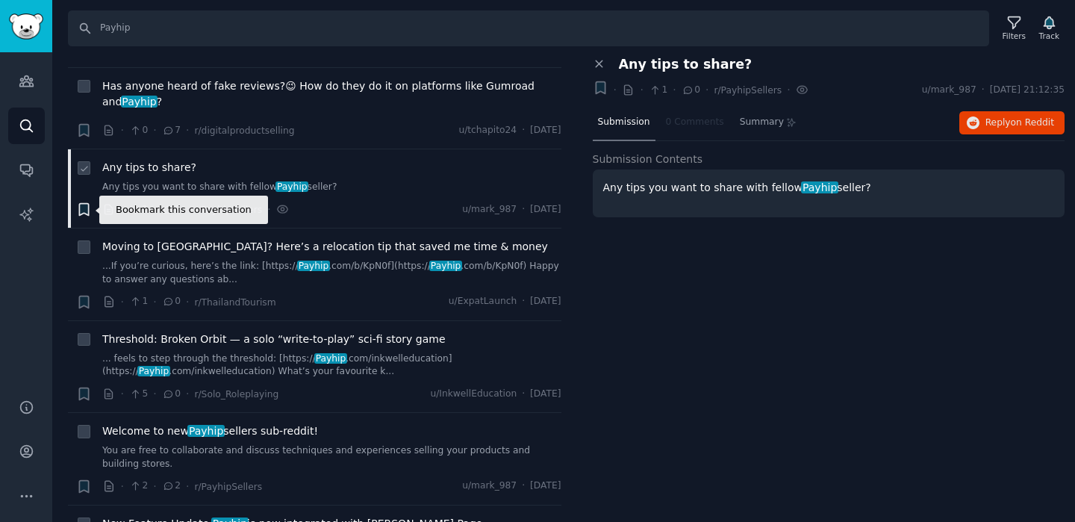
click at [86, 211] on icon "button" at bounding box center [83, 210] width 9 height 12
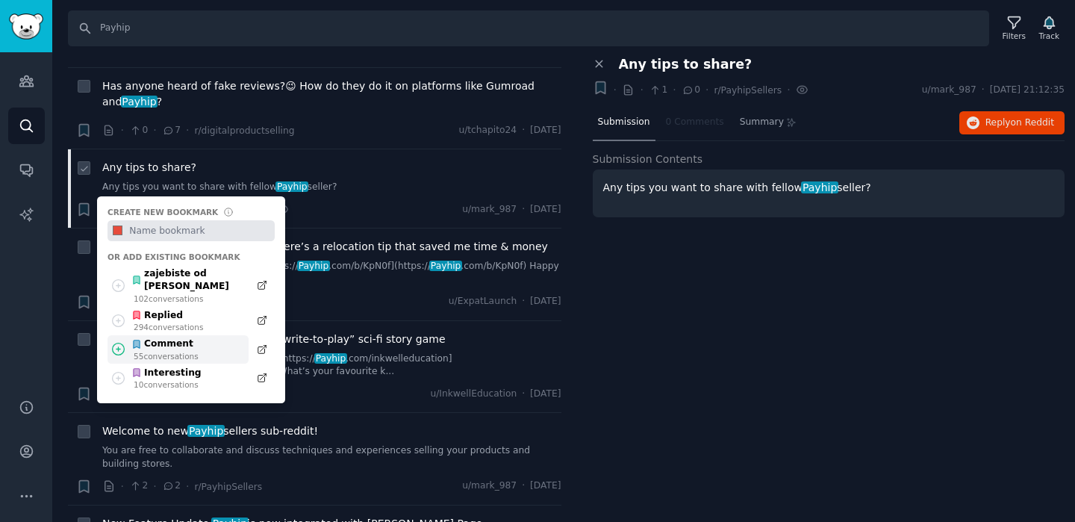
click at [113, 341] on icon at bounding box center [118, 349] width 16 height 16
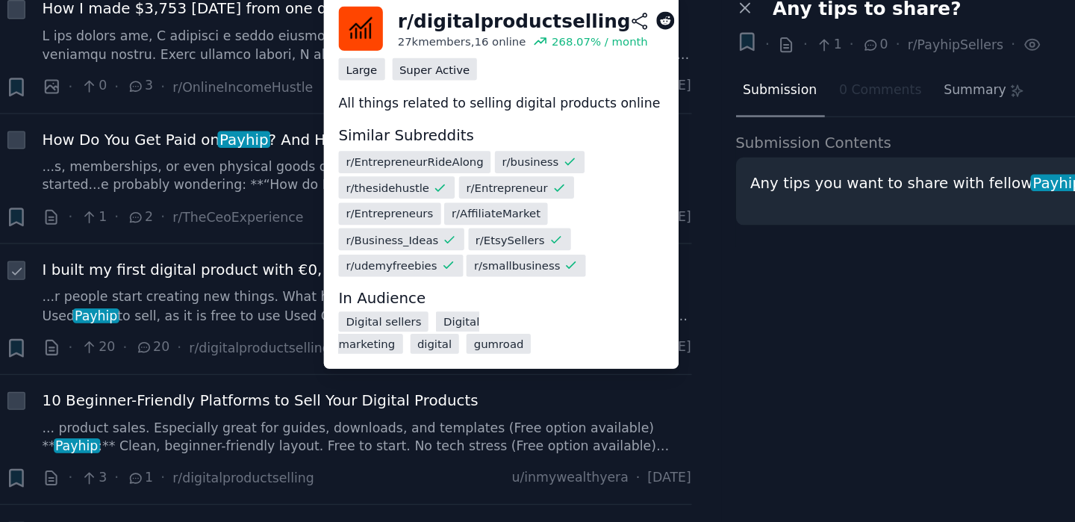
scroll to position [3551, 0]
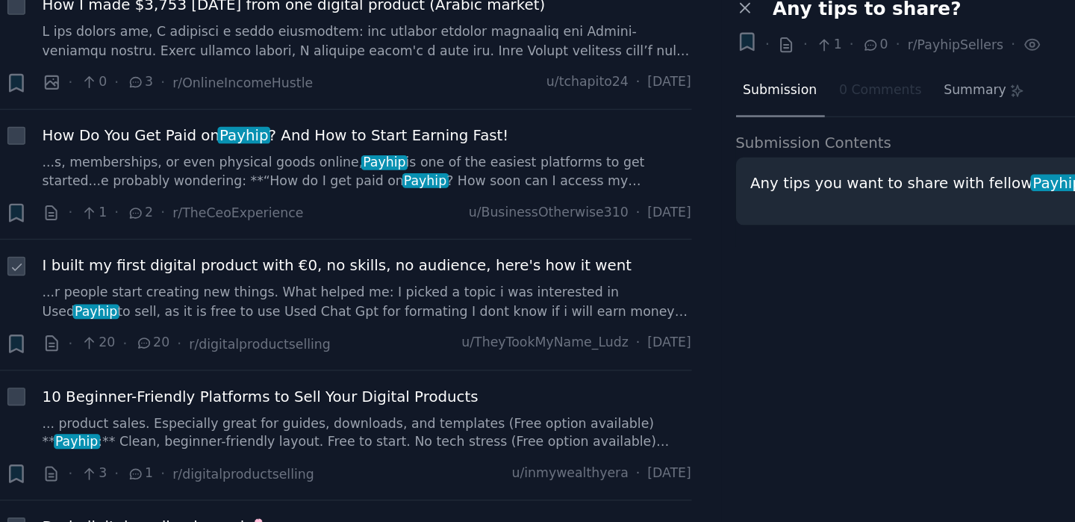
click at [364, 272] on link "...r people start creating new things. What helped me: I picked a topic i was i…" at bounding box center [331, 272] width 459 height 26
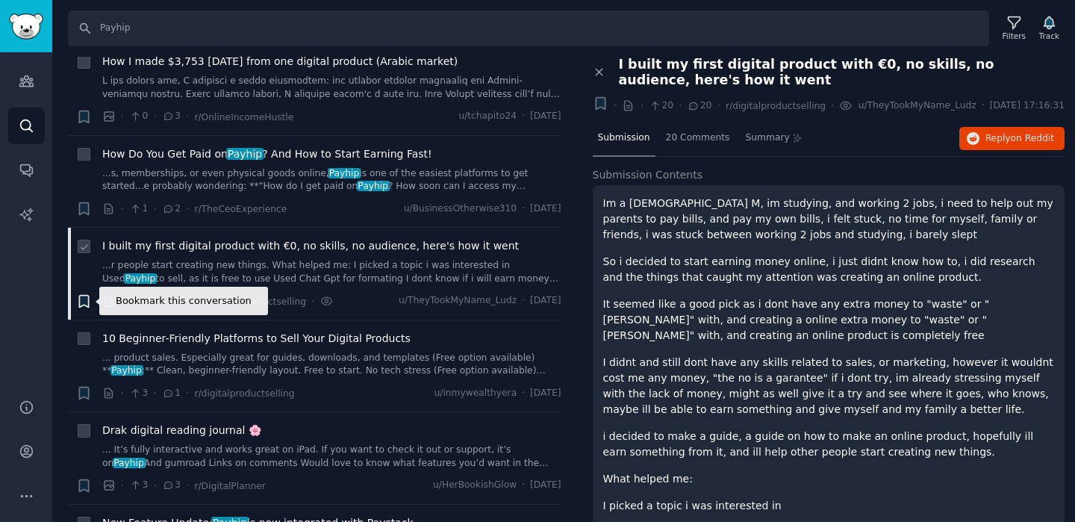
click at [84, 301] on icon "button" at bounding box center [83, 301] width 9 height 12
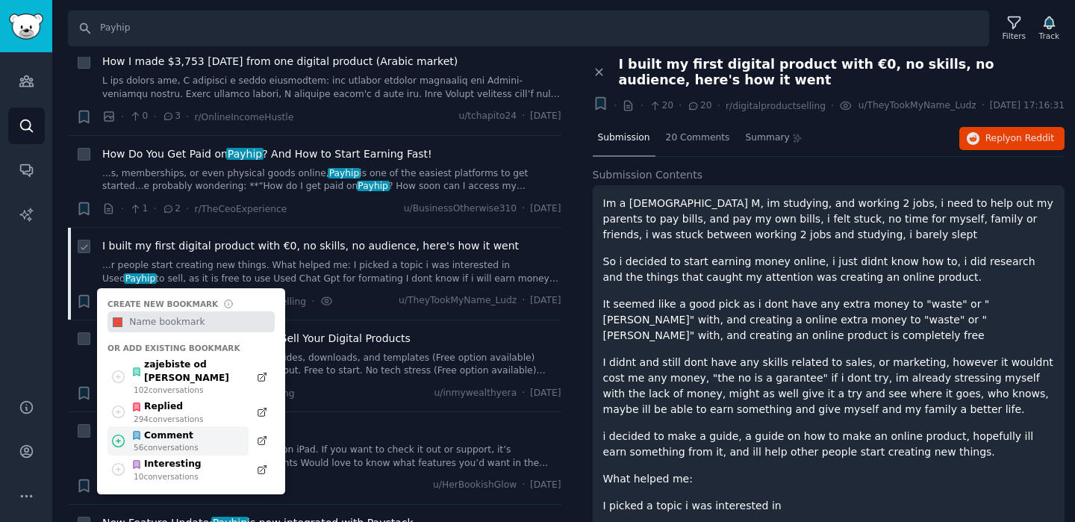
click at [120, 433] on icon at bounding box center [118, 441] width 16 height 16
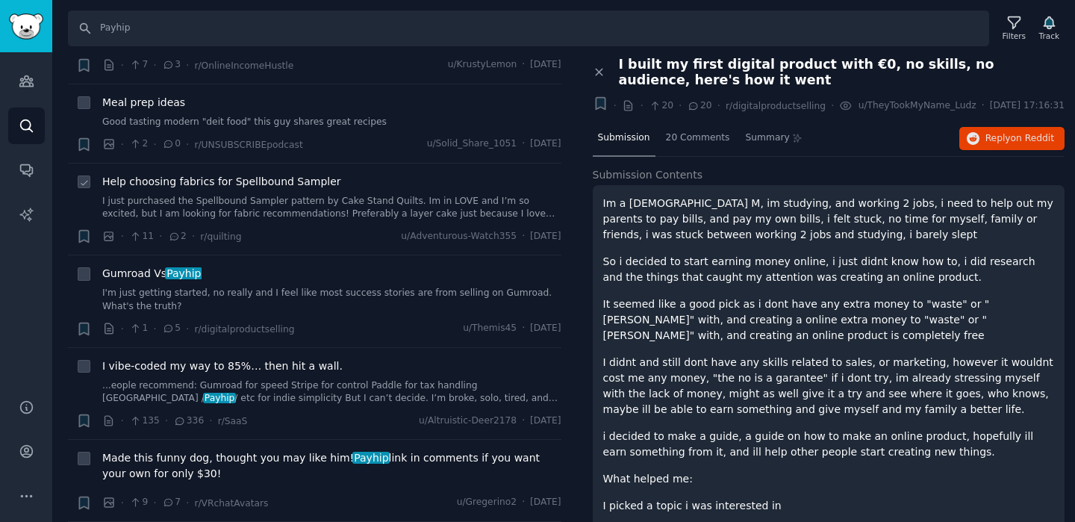
scroll to position [4356, 0]
click at [337, 296] on link "I'm just getting started, no really and I feel like most success stories are fr…" at bounding box center [331, 299] width 459 height 26
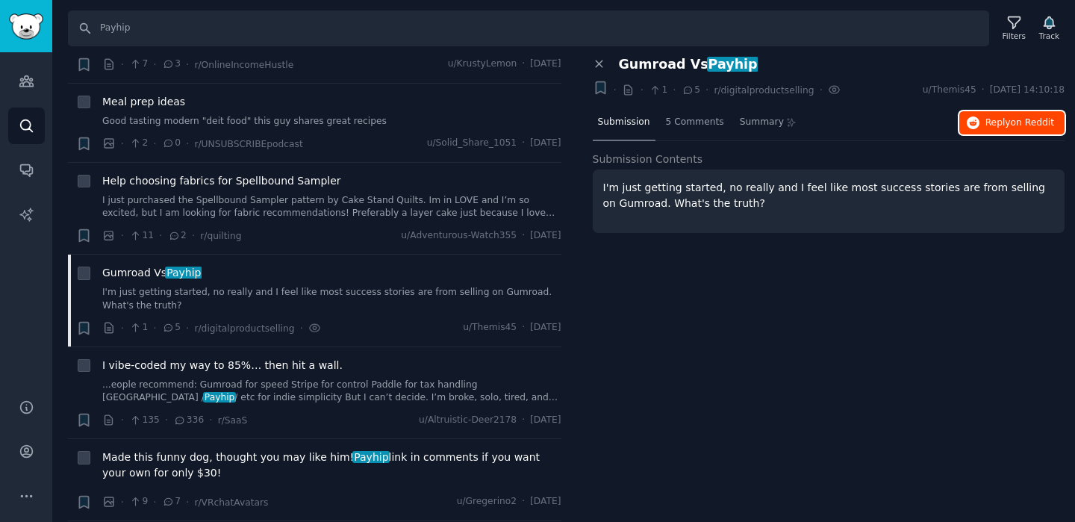
click at [1032, 124] on span "on Reddit" at bounding box center [1032, 122] width 43 height 10
click at [1074, 138] on div "Close panel Gumroad Vs Payhip + · · 1 · 5 · r/digitalproductselling You've view…" at bounding box center [828, 169] width 493 height 224
drag, startPoint x: 1068, startPoint y: 138, endPoint x: 1005, endPoint y: 115, distance: 67.5
click at [1005, 115] on div "Close panel Gumroad Vs Payhip + · · 1 · 5 · r/digitalproductselling You've view…" at bounding box center [828, 169] width 493 height 224
click at [93, 325] on div "Bookmark this conversation + Gumroad Vs Payhip I'm just getting started, no rea…" at bounding box center [318, 300] width 485 height 71
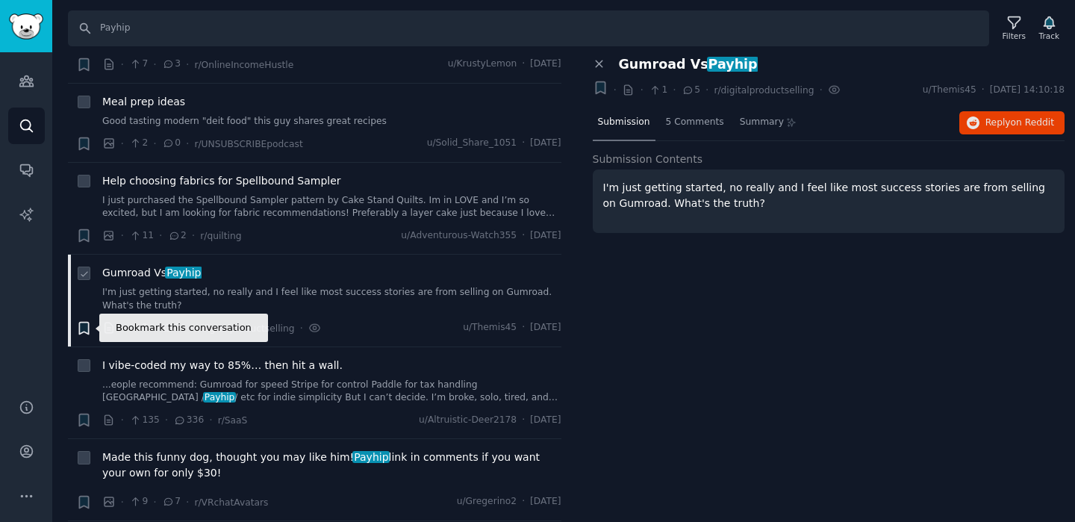
click at [86, 326] on icon "button" at bounding box center [83, 328] width 9 height 12
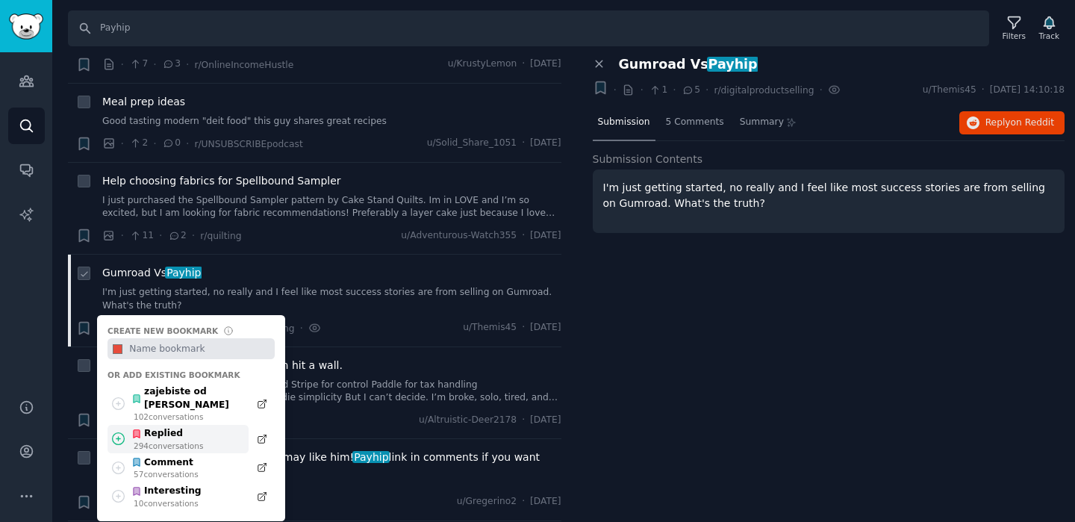
click at [121, 431] on icon at bounding box center [118, 439] width 16 height 16
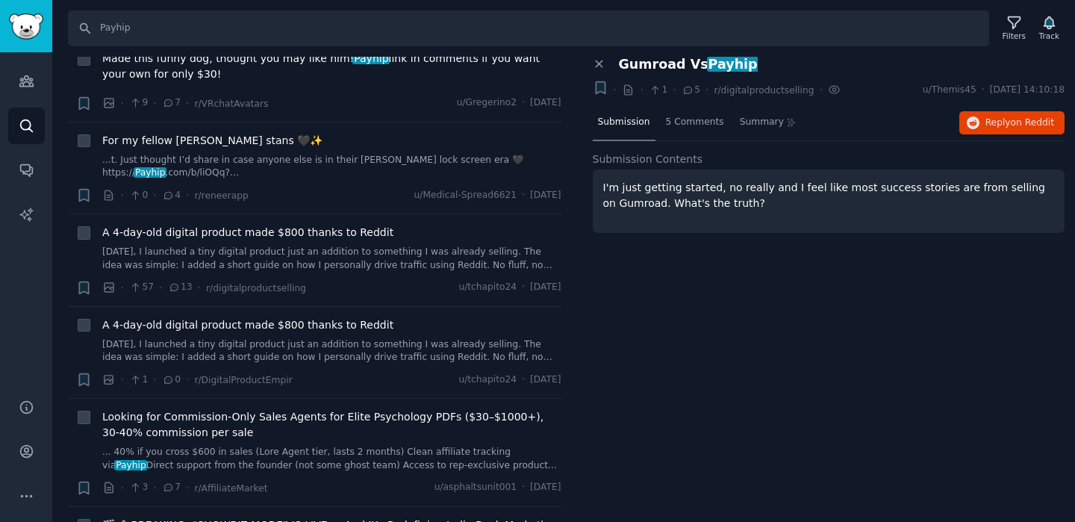
scroll to position [4759, 0]
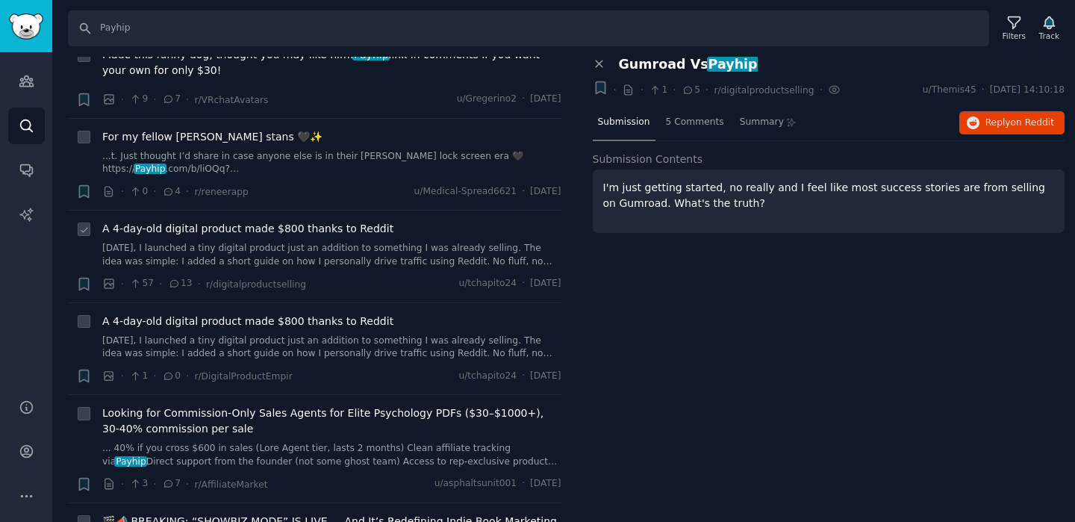
click at [219, 243] on link "[DATE], I launched a tiny digital product just an addition to something I was a…" at bounding box center [331, 255] width 459 height 26
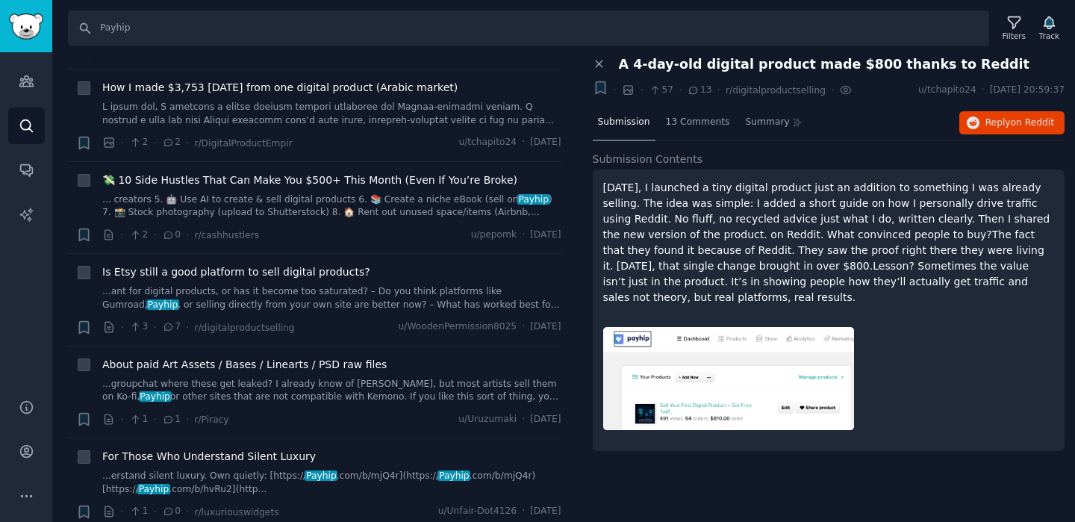
scroll to position [5340, 0]
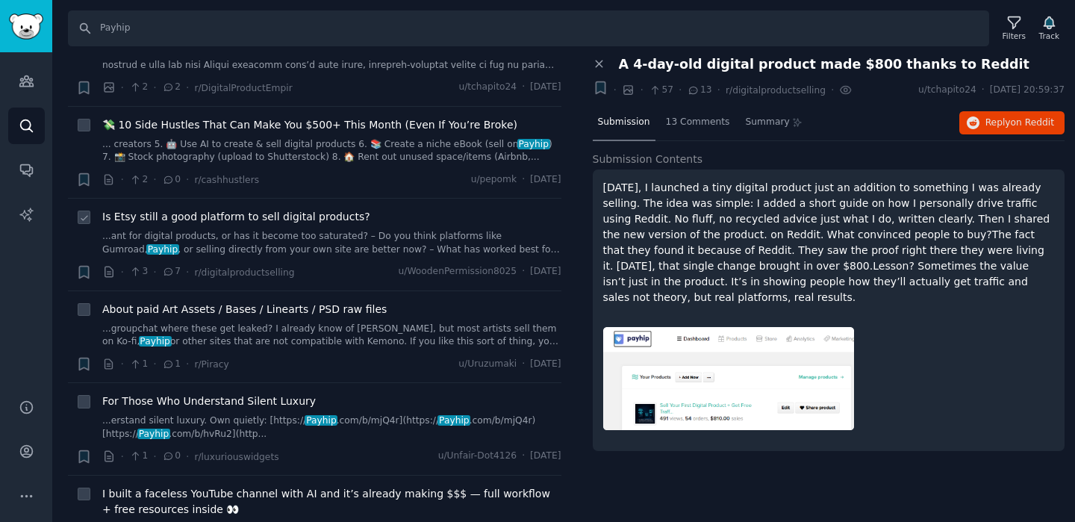
click at [364, 231] on link "...ant for digital products, or has it become too saturated? – Do you think pla…" at bounding box center [331, 243] width 459 height 26
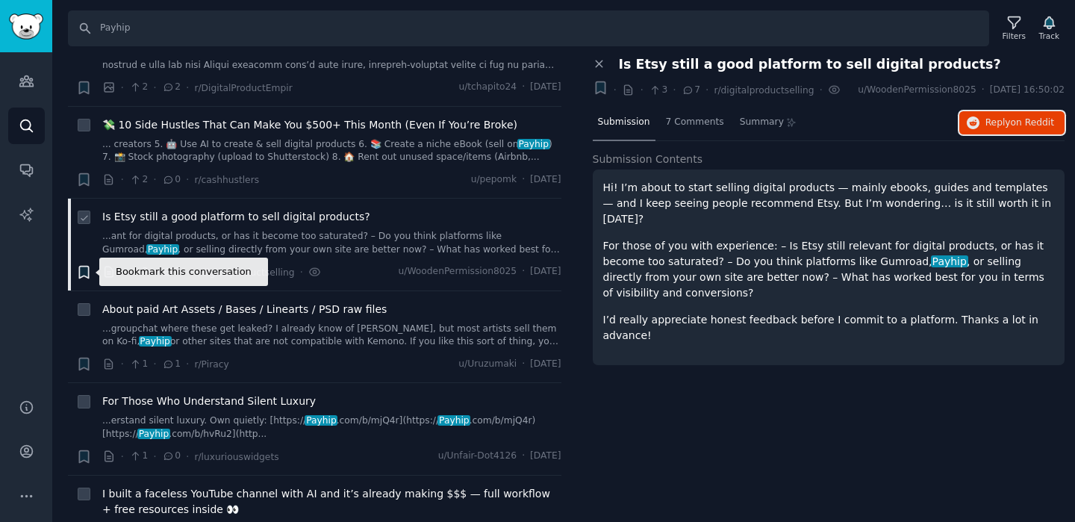
click at [84, 276] on icon "button" at bounding box center [84, 272] width 16 height 16
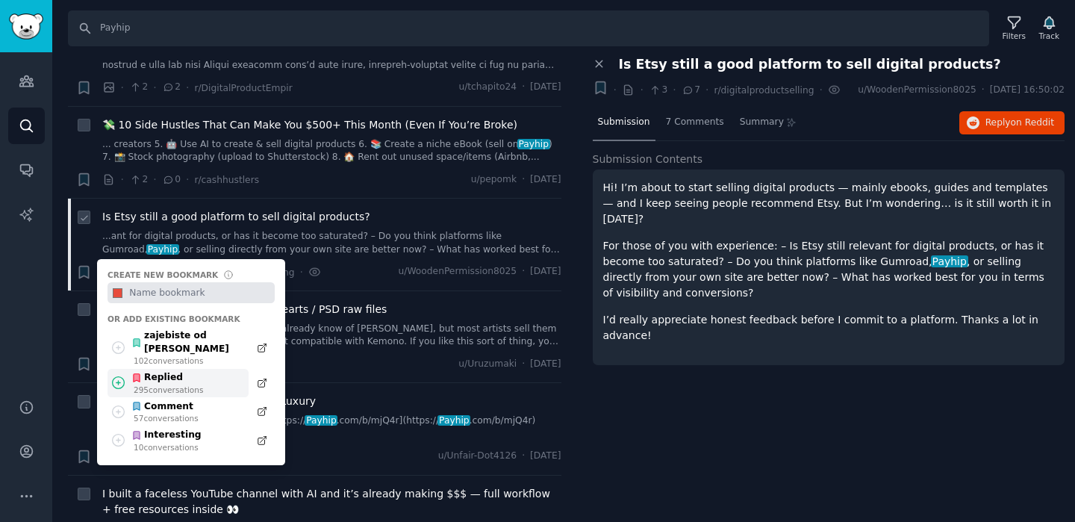
click at [113, 377] on icon at bounding box center [118, 383] width 12 height 12
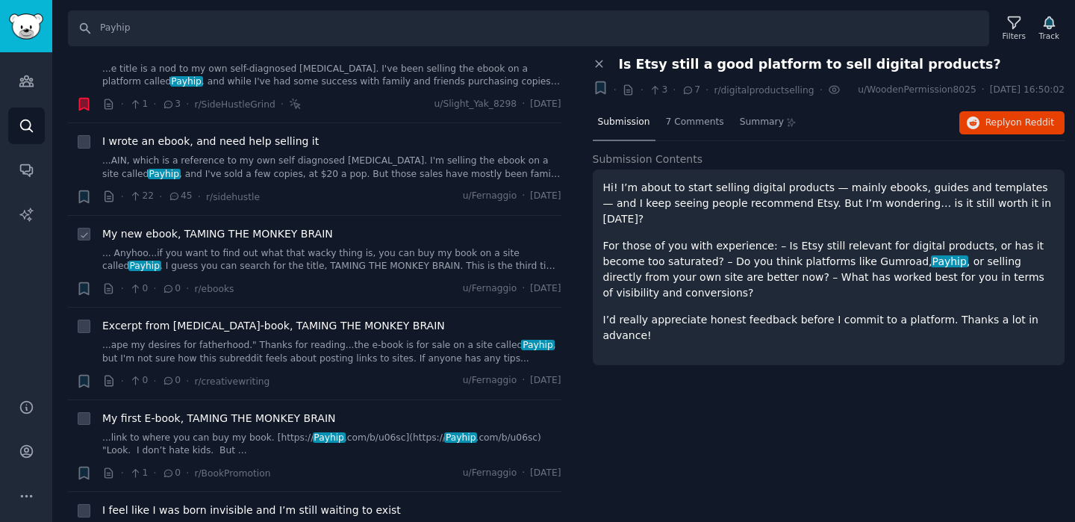
scroll to position [6170, 0]
click at [366, 165] on link "...AIN, which is a reference to my own self diagnosed [MEDICAL_DATA]. I'm selli…" at bounding box center [331, 166] width 459 height 26
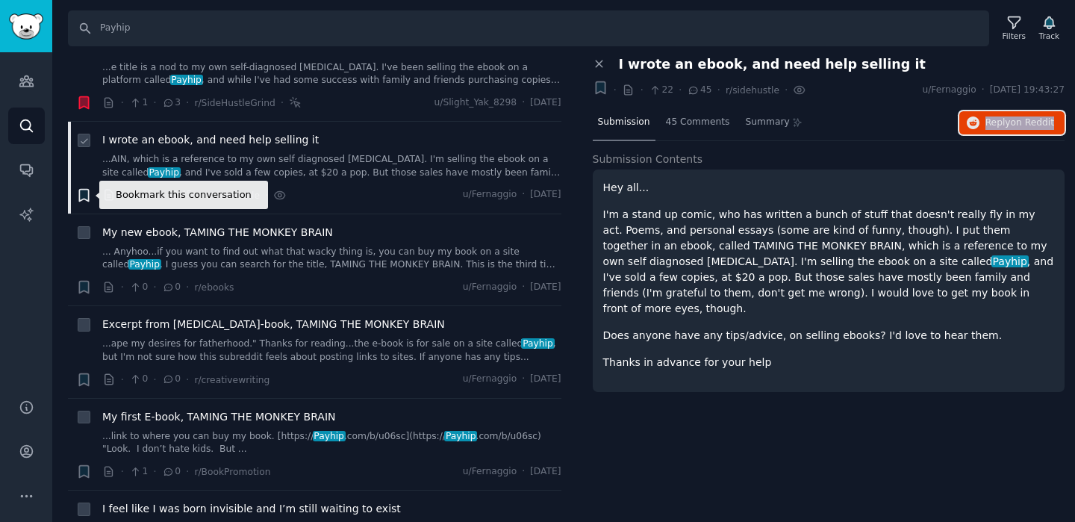
click at [81, 196] on icon "button" at bounding box center [83, 195] width 9 height 12
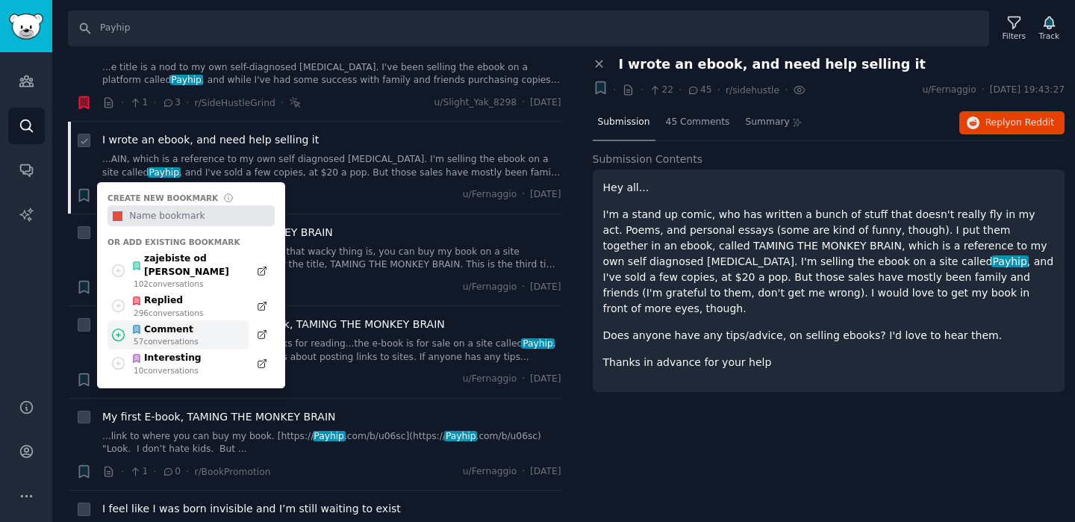
click at [122, 327] on icon at bounding box center [118, 335] width 16 height 16
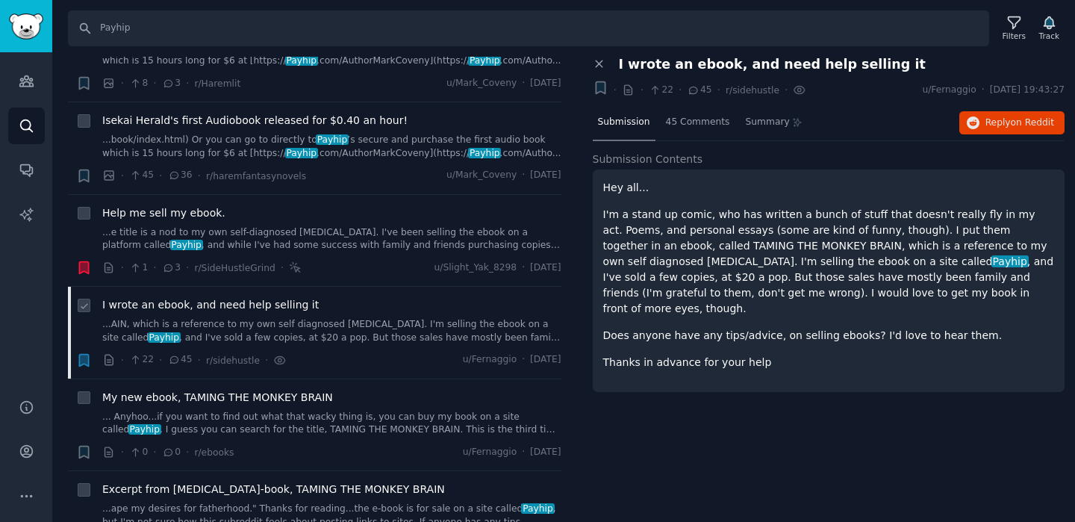
scroll to position [6011, 0]
